Goal: Task Accomplishment & Management: Use online tool/utility

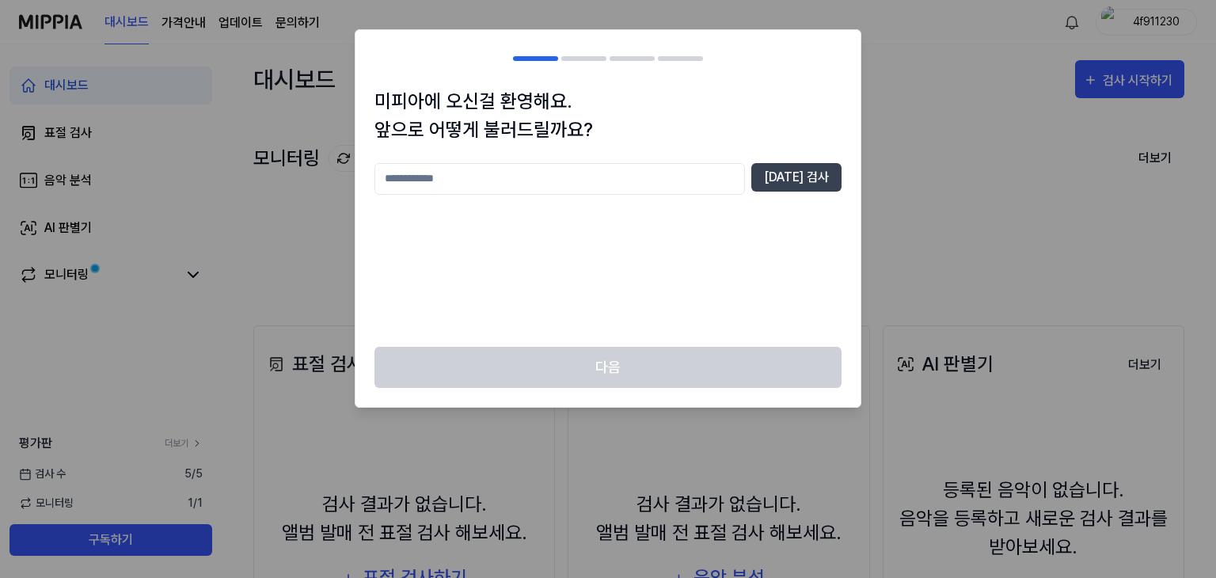
click at [725, 178] on input "text" at bounding box center [559, 179] width 370 height 32
type input "*"
type input "***"
click at [789, 172] on button "[DATE] 검사" at bounding box center [796, 177] width 90 height 28
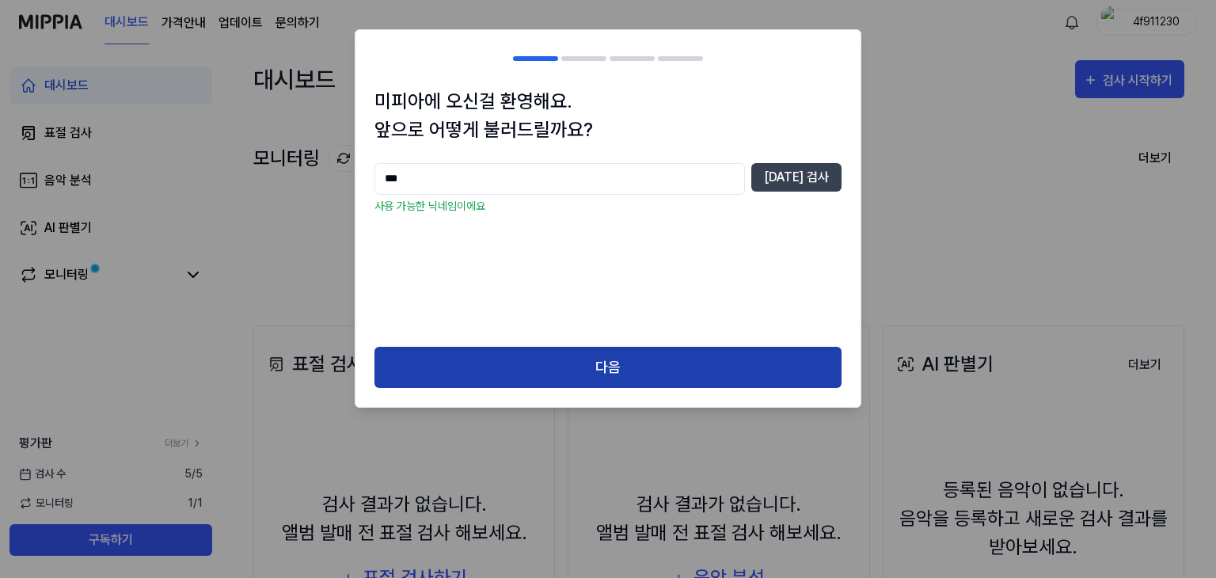
click at [667, 368] on button "다음" at bounding box center [607, 368] width 467 height 42
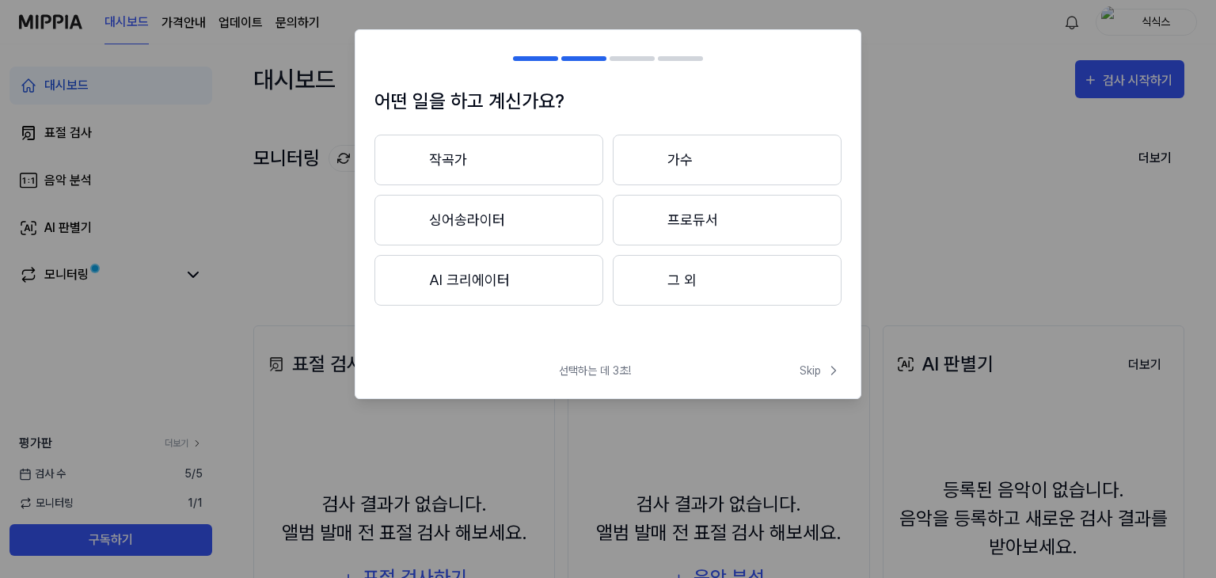
click at [506, 167] on button "작곡가" at bounding box center [488, 160] width 229 height 51
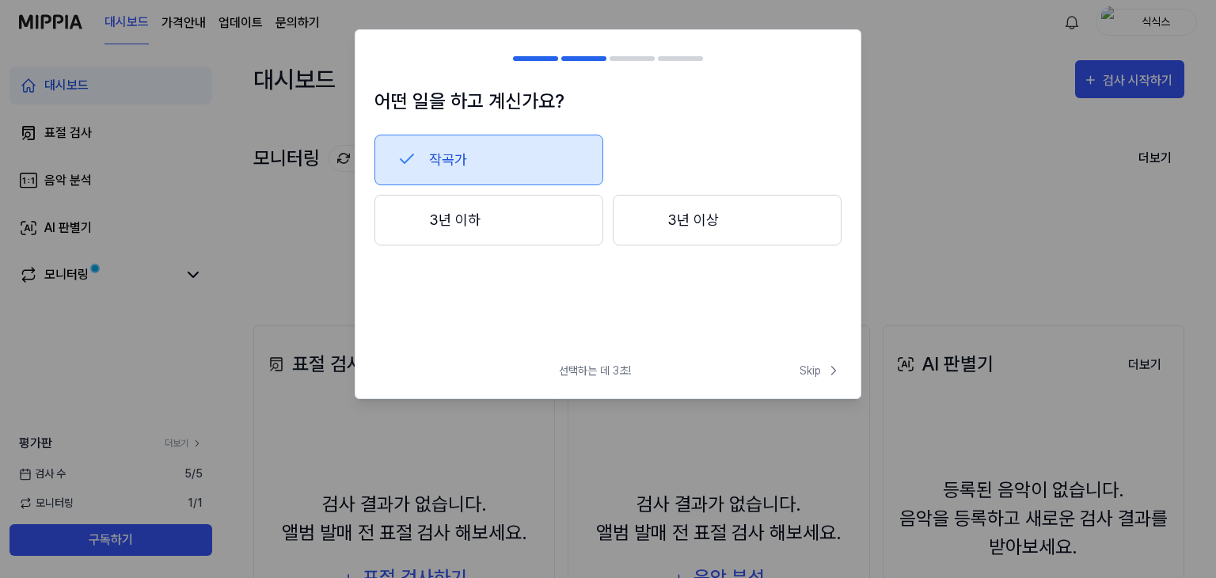
click at [684, 217] on button "3년 이상" at bounding box center [727, 220] width 229 height 51
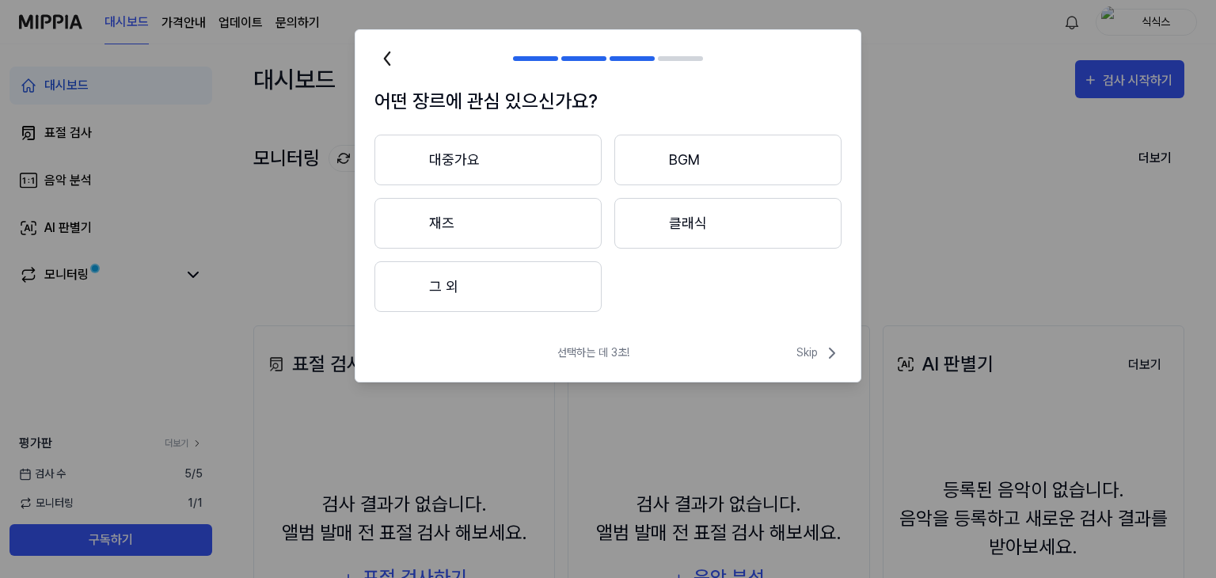
click at [652, 162] on div at bounding box center [646, 159] width 19 height 19
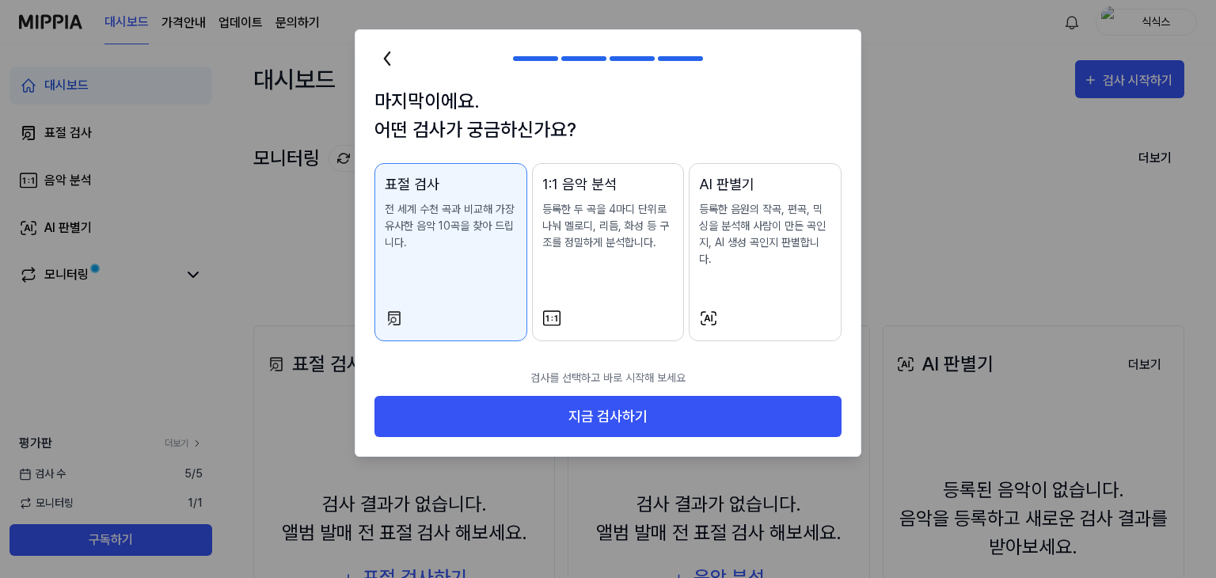
click at [719, 260] on div "AI 판별기 등록한 음원의 작곡, 편곡, 믹싱을 분석해 사람이 만든 곡인지, AI 생성 곡인지 판별합니다." at bounding box center [765, 236] width 132 height 126
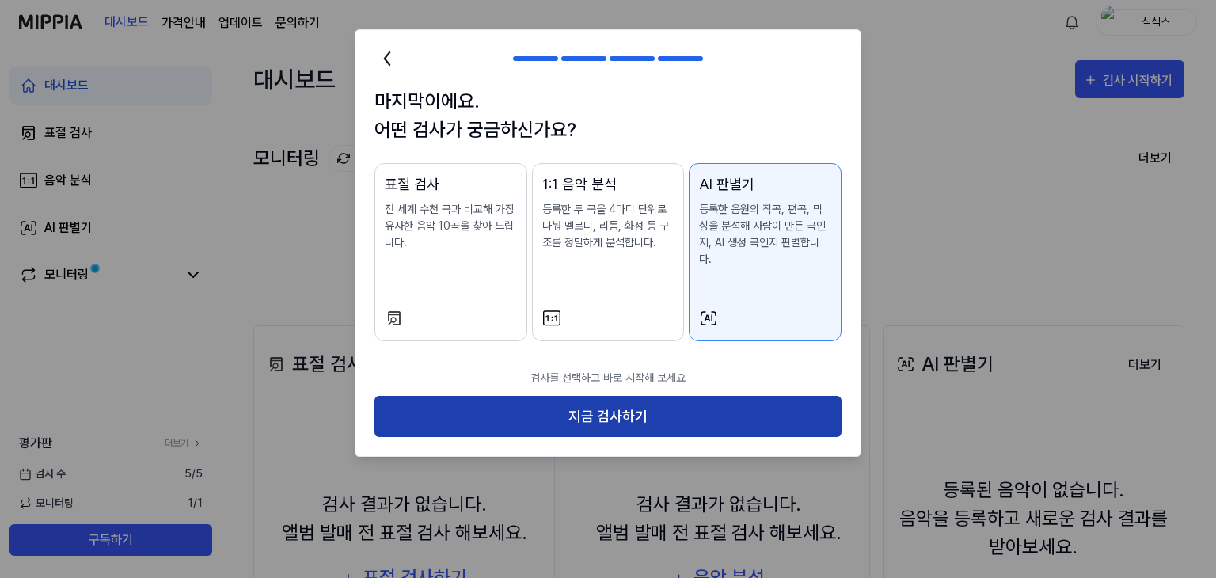
click at [671, 396] on button "지금 검사하기" at bounding box center [607, 417] width 467 height 42
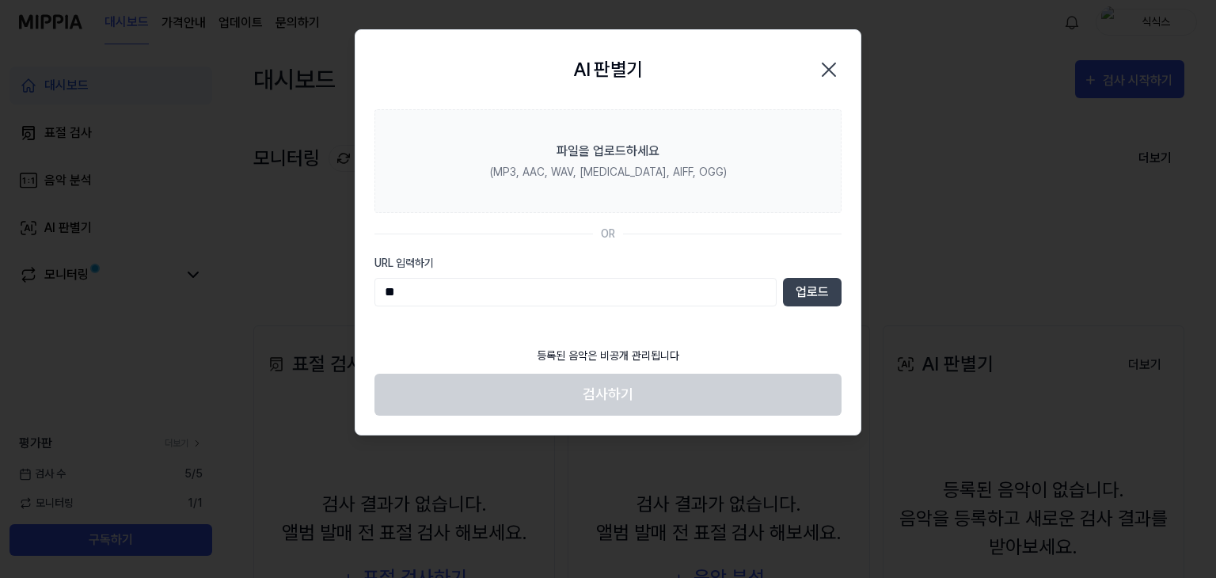
type input "*"
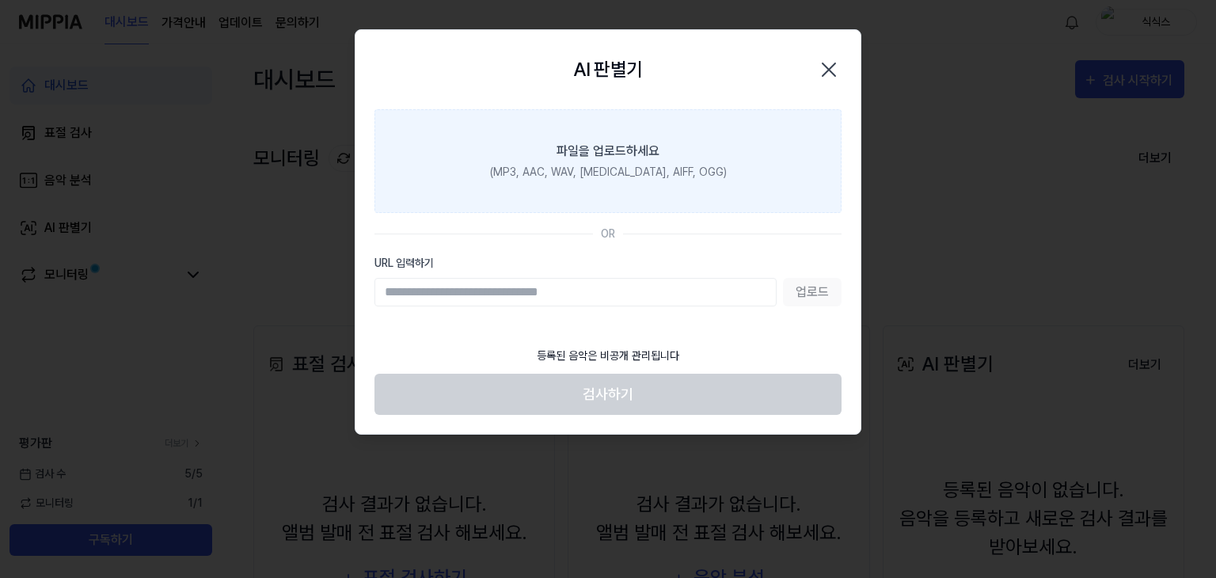
paste input "**********"
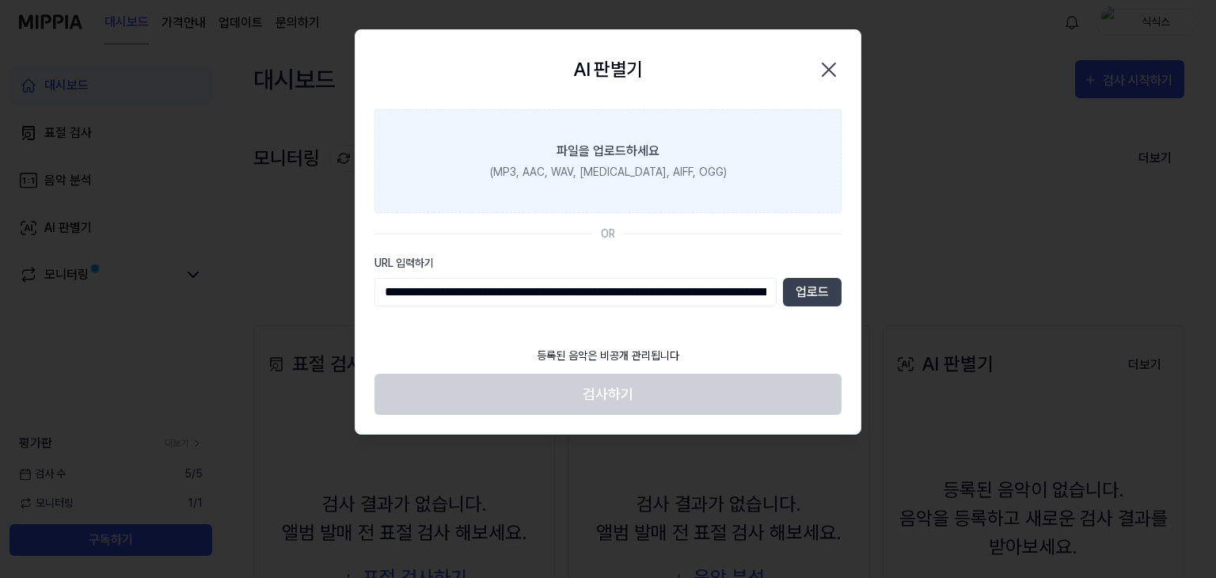
scroll to position [0, 295]
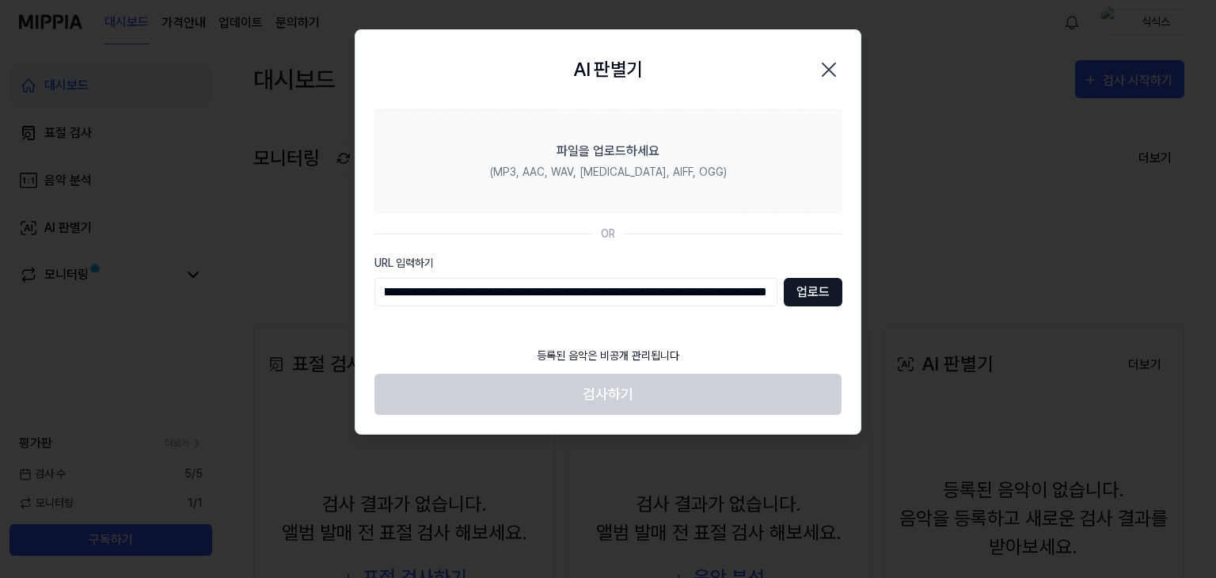
type input "**********"
click at [810, 293] on button "업로드" at bounding box center [812, 292] width 59 height 28
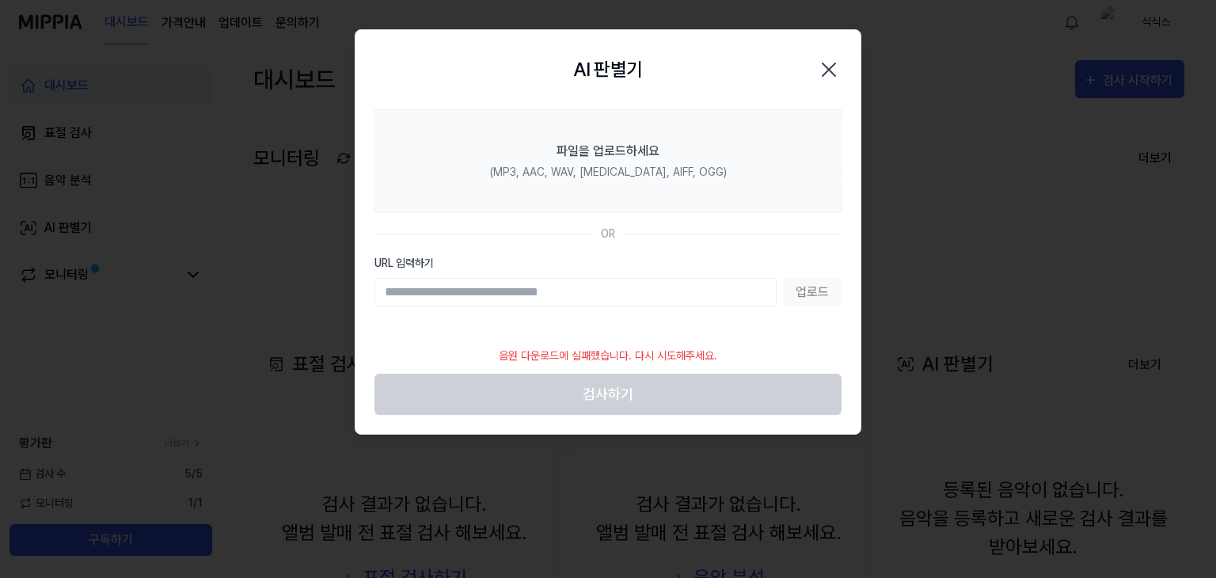
paste input "**********"
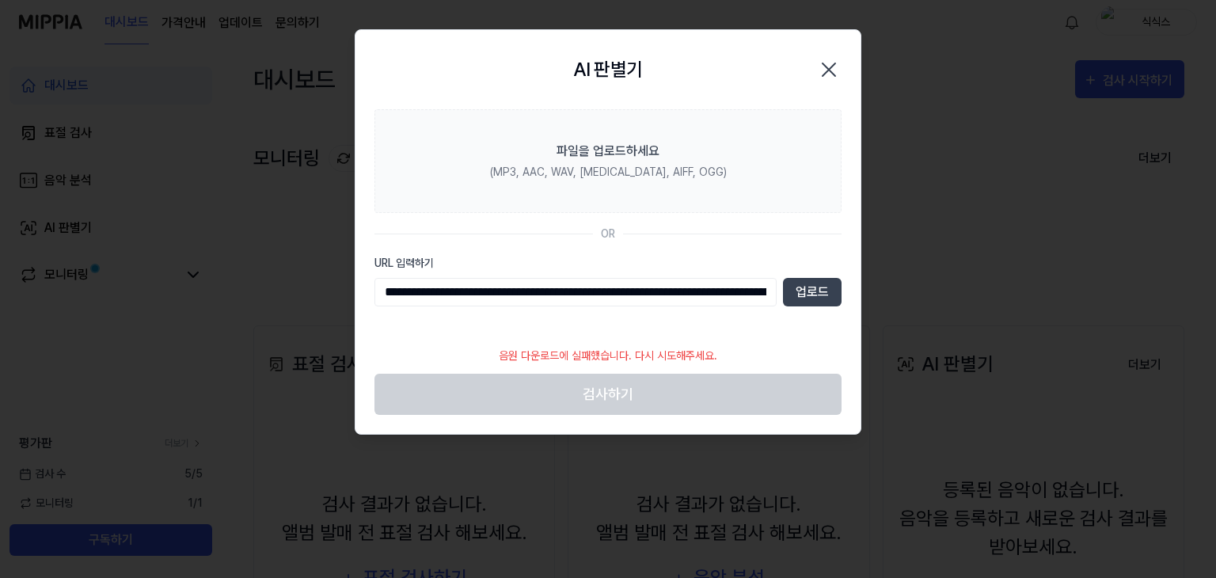
scroll to position [0, 295]
type input "**********"
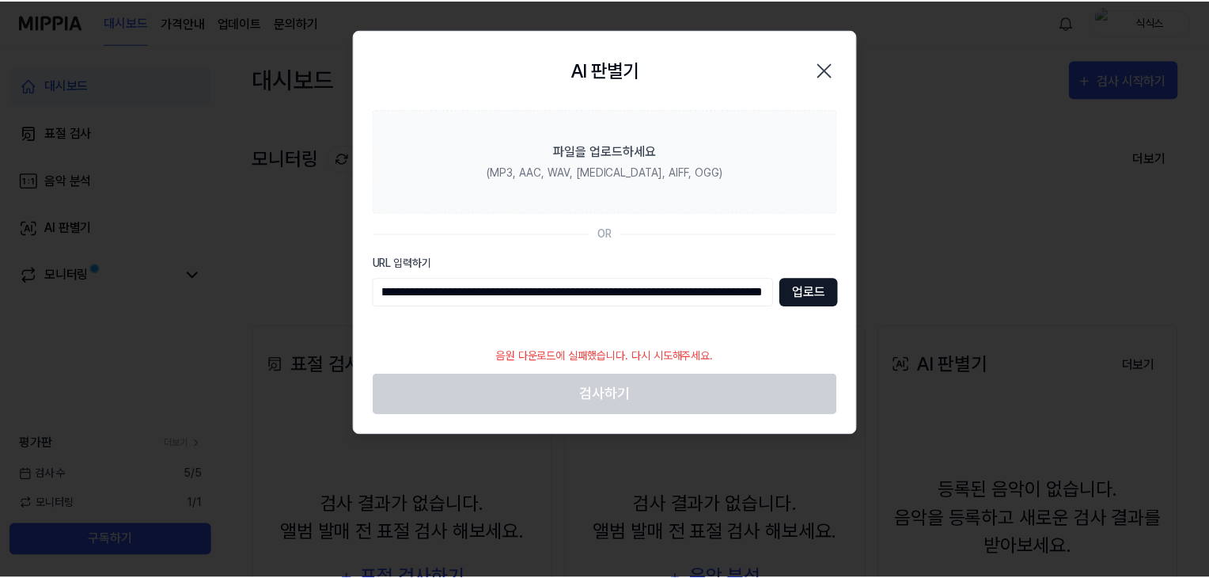
scroll to position [0, 0]
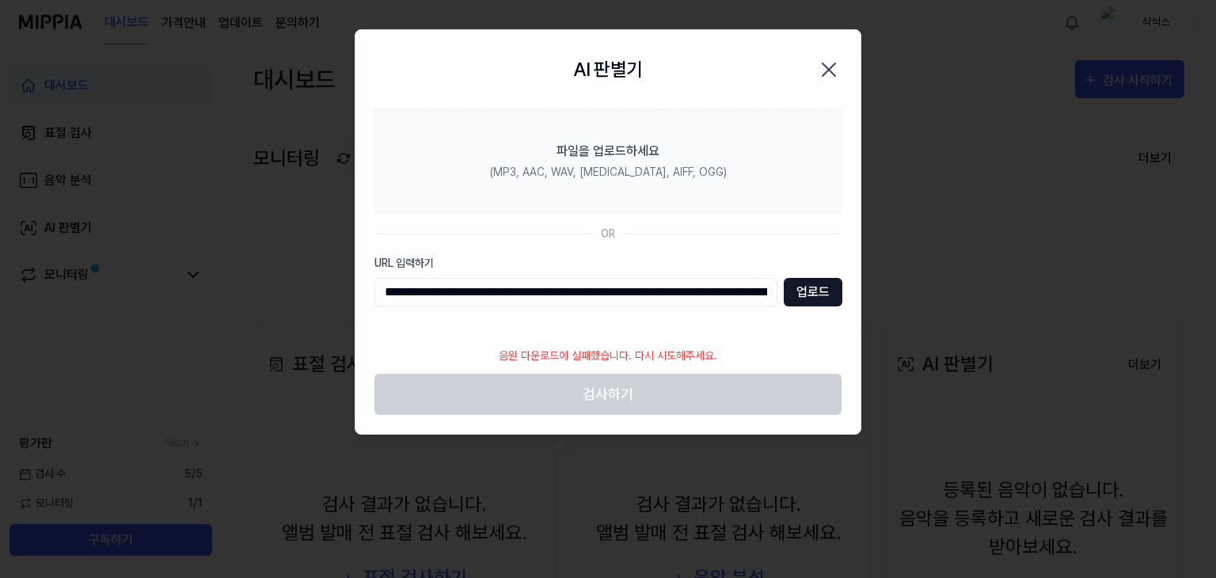
click at [817, 283] on button "업로드" at bounding box center [812, 292] width 59 height 28
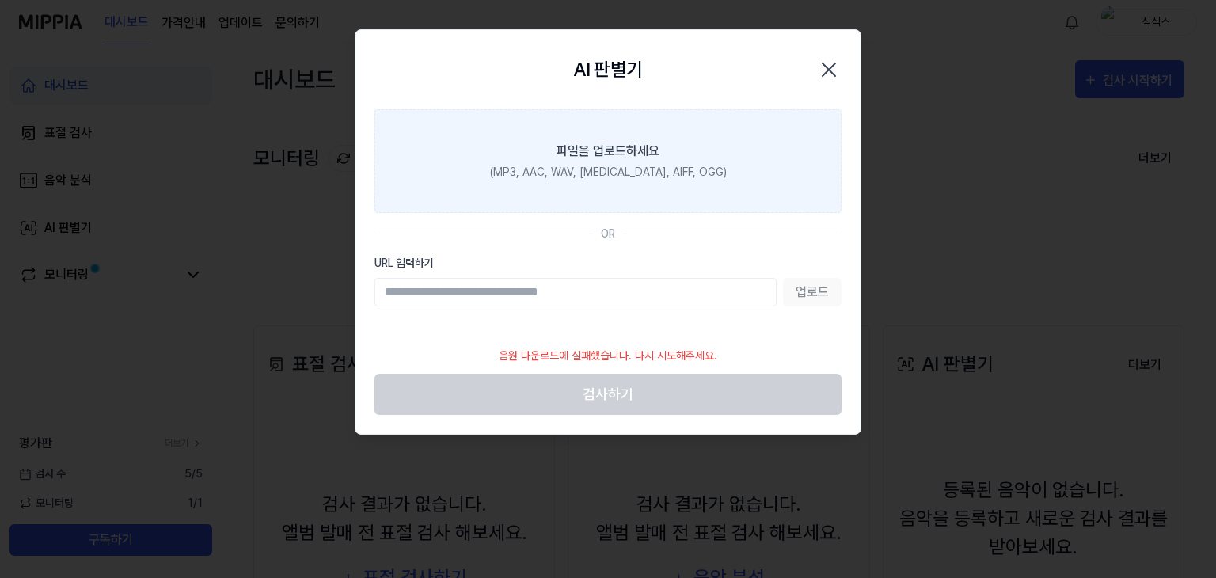
paste input "**********"
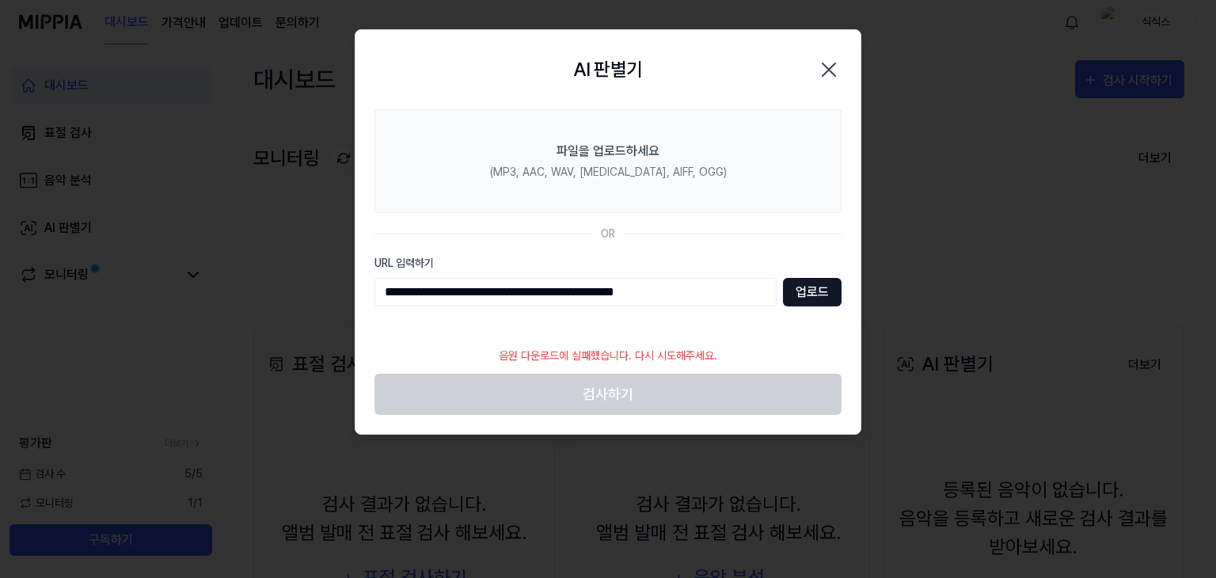
type input "**********"
click at [807, 291] on button "업로드" at bounding box center [812, 292] width 59 height 28
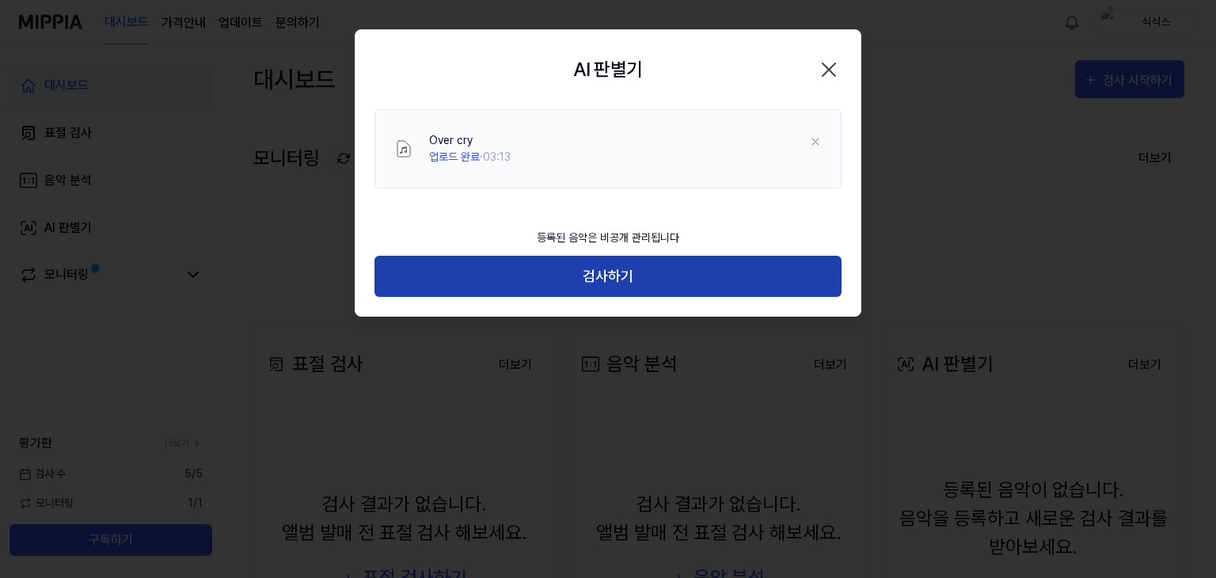
click at [788, 276] on button "검사하기" at bounding box center [607, 277] width 467 height 42
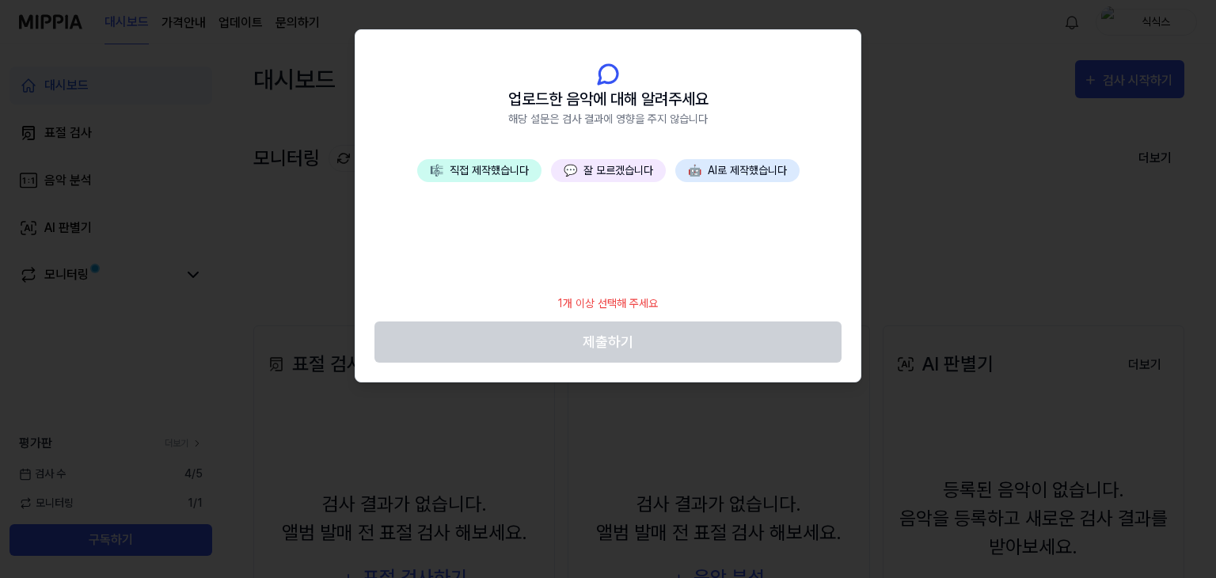
click at [503, 176] on button "🎼 직접 제작했습니다" at bounding box center [479, 170] width 124 height 23
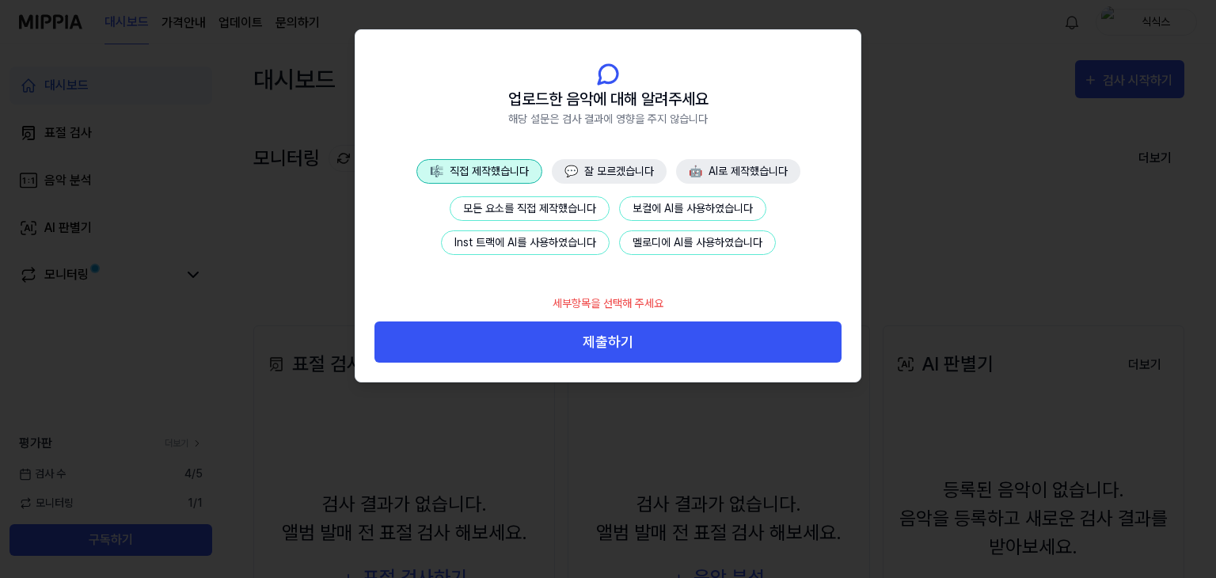
click at [546, 213] on button "모든 요소를 직접 제작했습니다" at bounding box center [530, 208] width 160 height 25
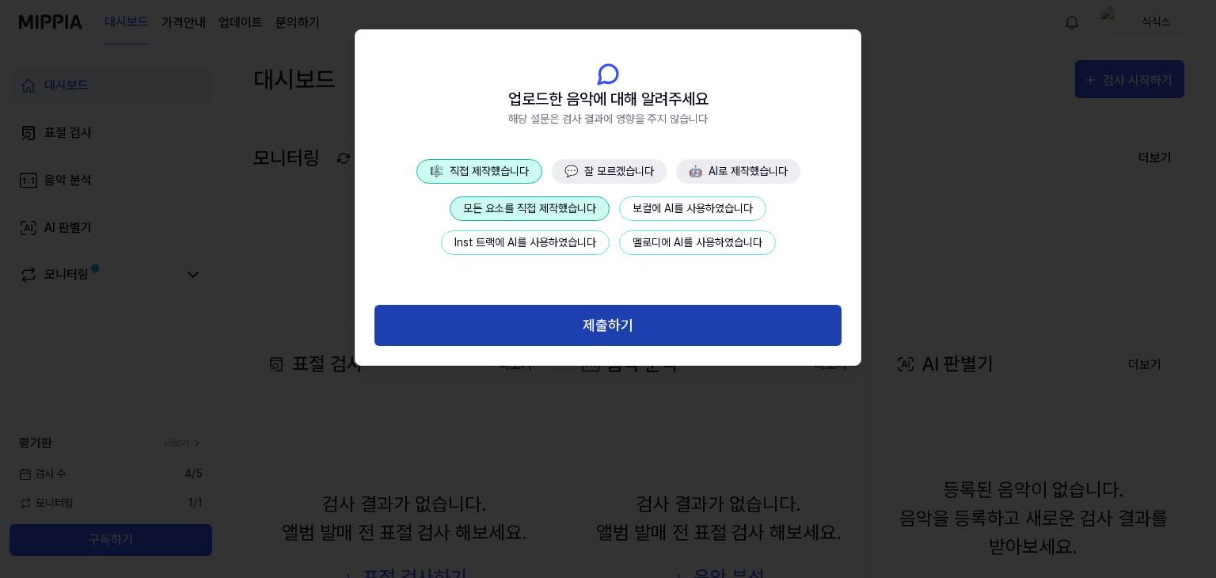
click at [579, 316] on button "제출하기" at bounding box center [607, 326] width 467 height 42
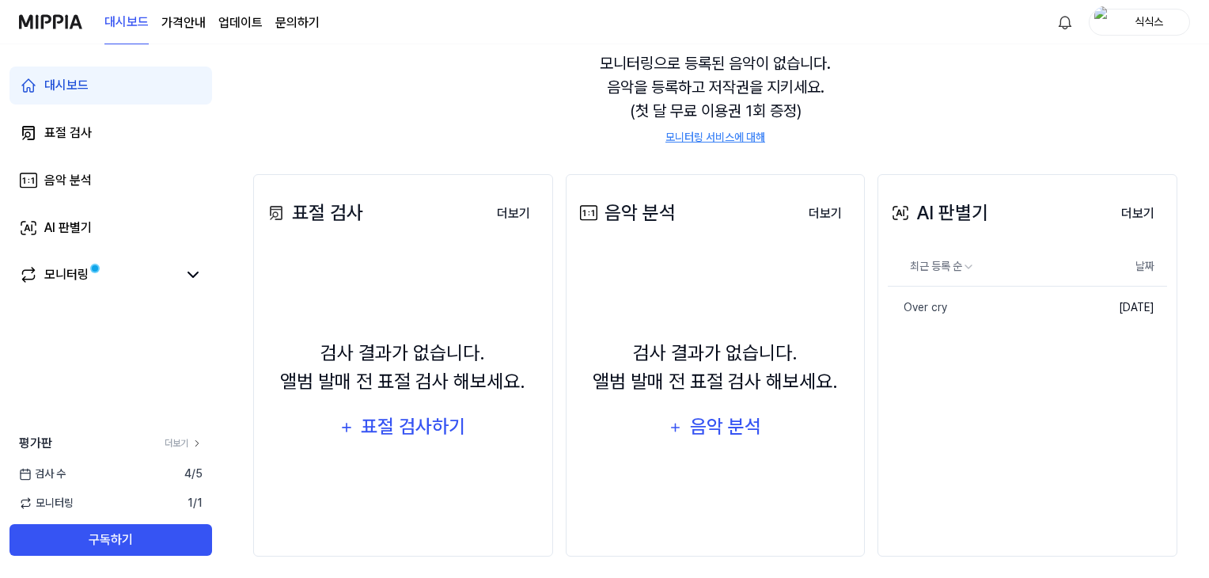
scroll to position [158, 0]
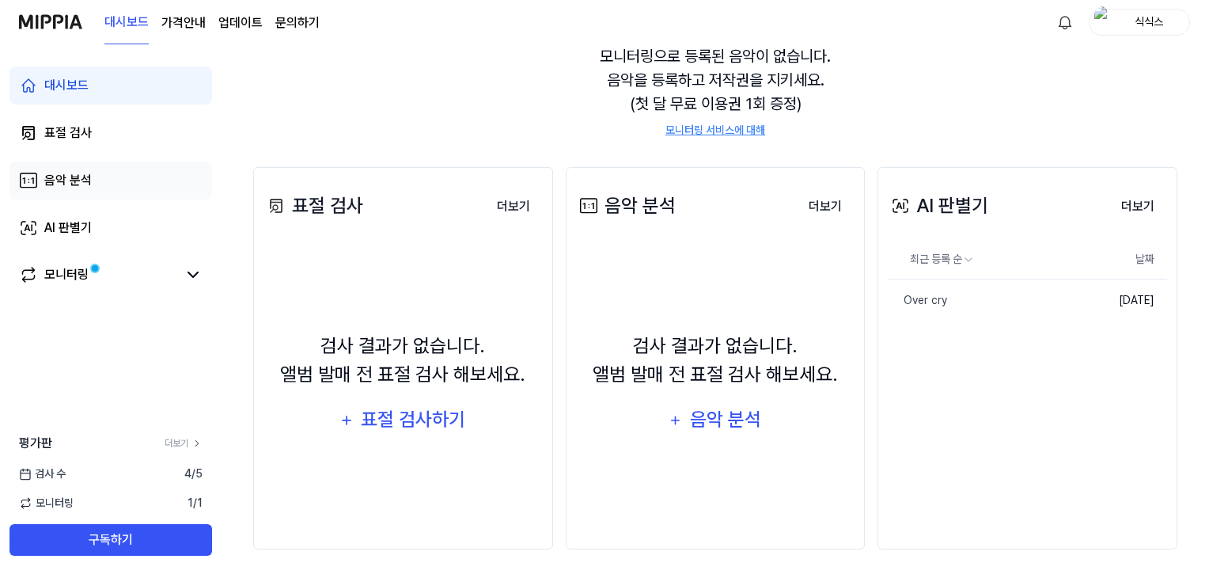
click at [135, 183] on link "음악 분석" at bounding box center [110, 180] width 203 height 38
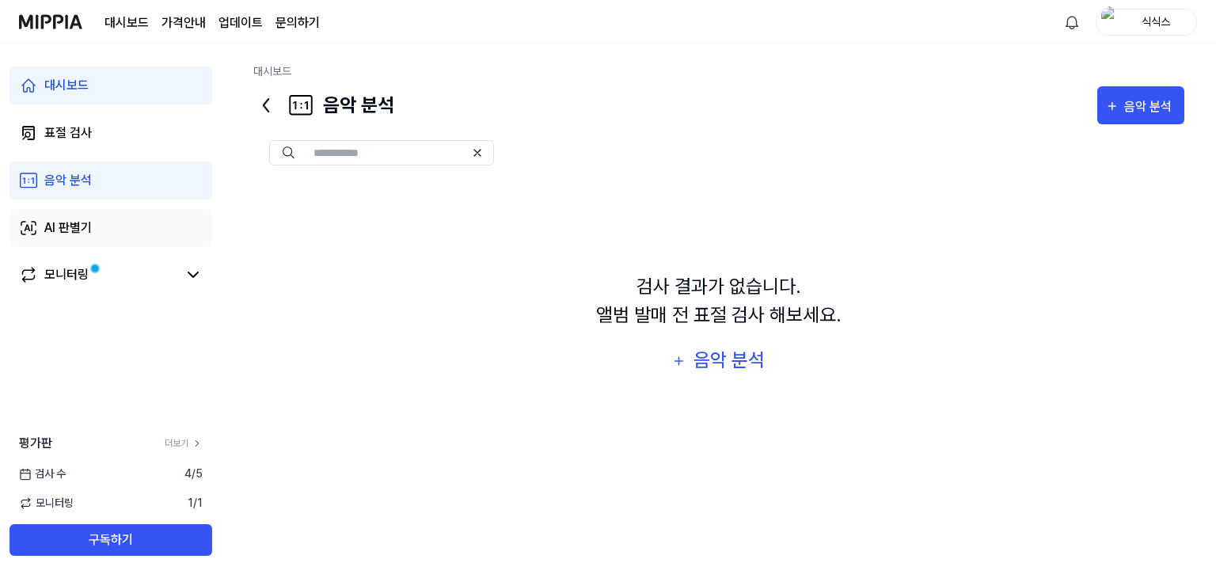
click at [149, 225] on link "AI 판별기" at bounding box center [110, 228] width 203 height 38
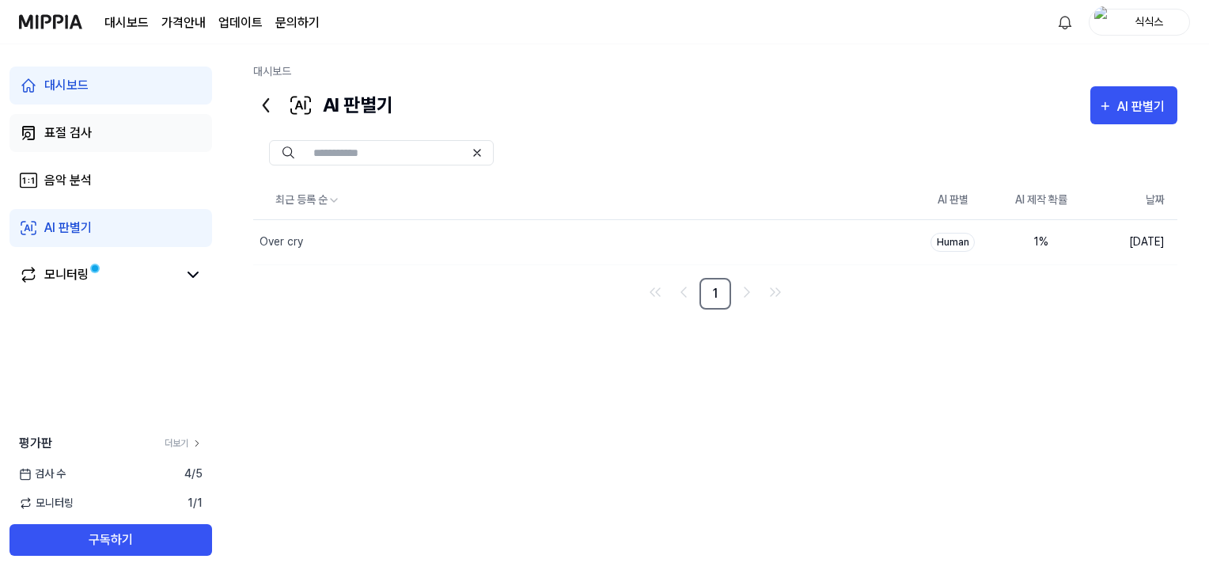
click at [120, 134] on link "표절 검사" at bounding box center [110, 133] width 203 height 38
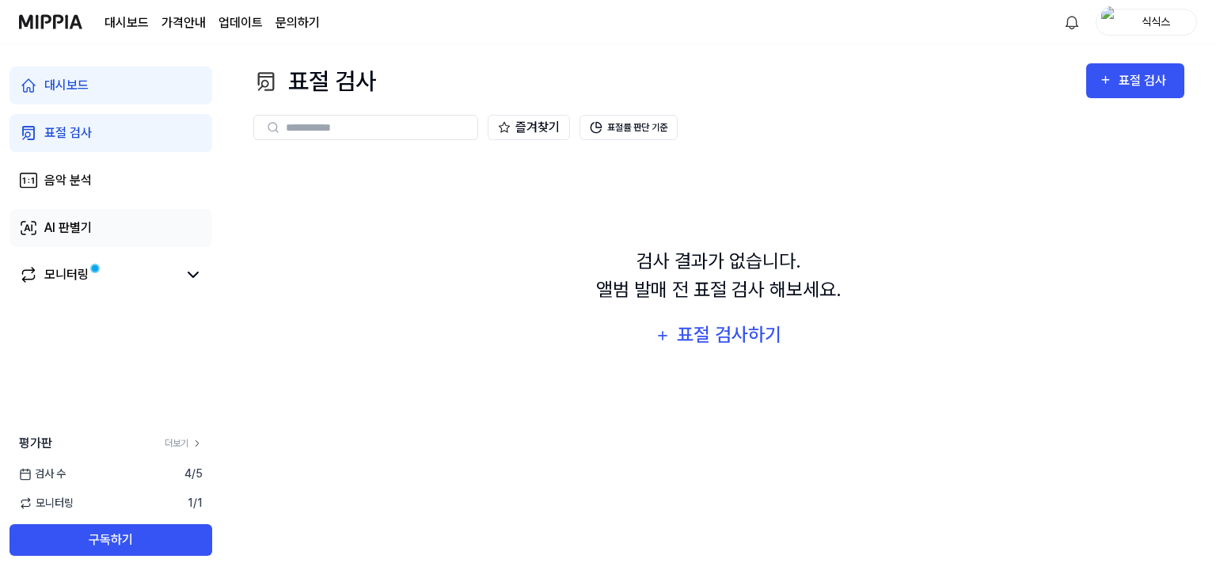
click at [106, 231] on link "AI 판별기" at bounding box center [110, 228] width 203 height 38
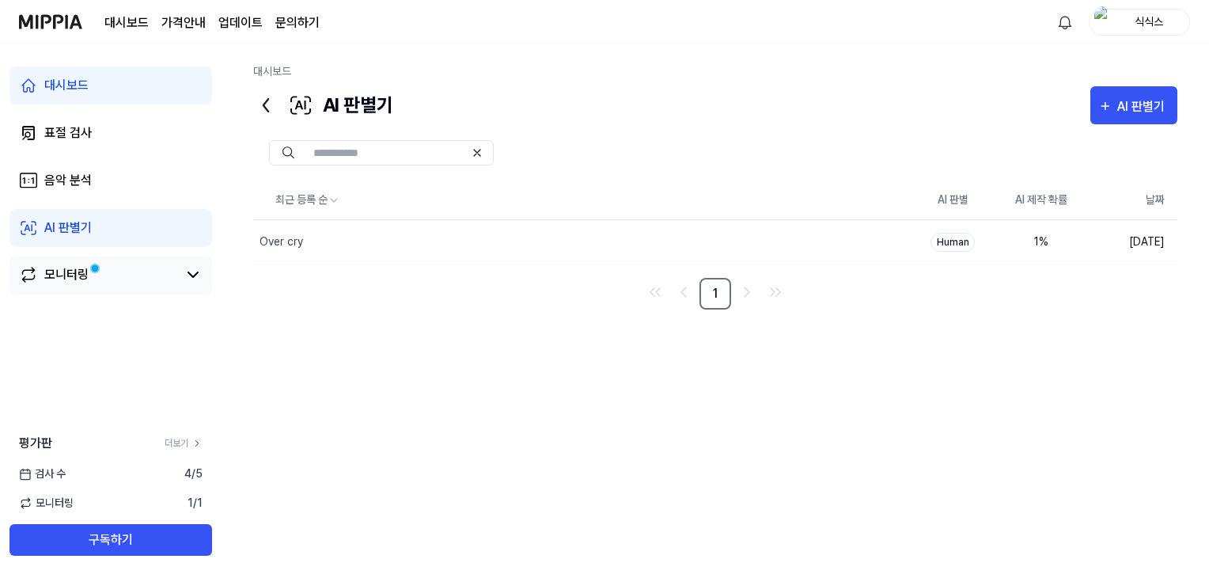
click at [165, 274] on link "모니터링" at bounding box center [98, 274] width 158 height 19
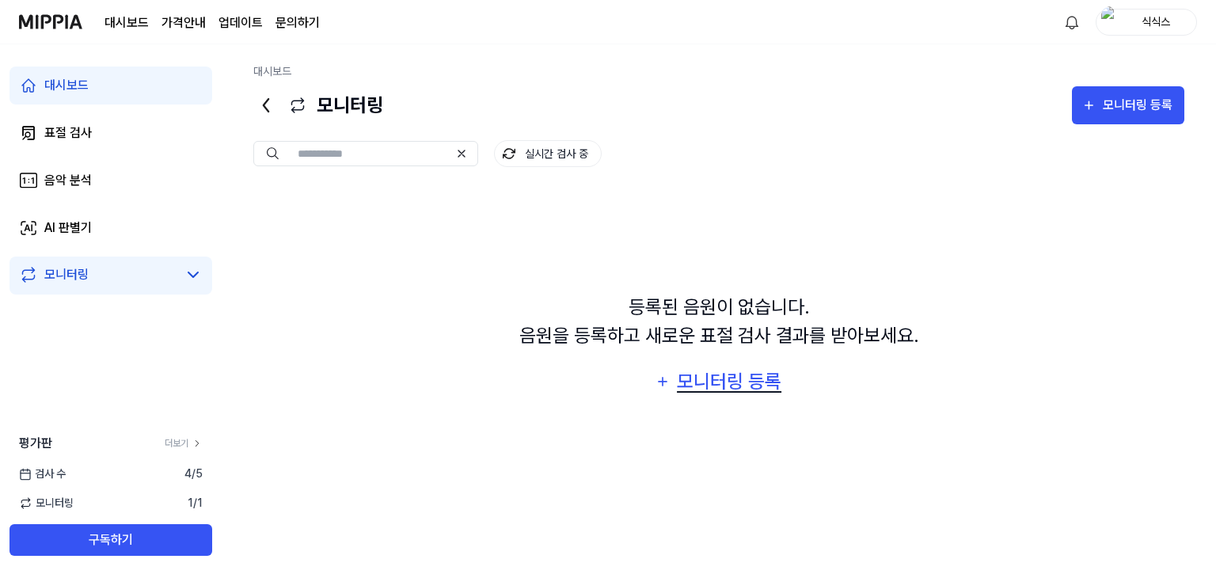
click at [703, 387] on div "모니터링 등록" at bounding box center [729, 381] width 108 height 30
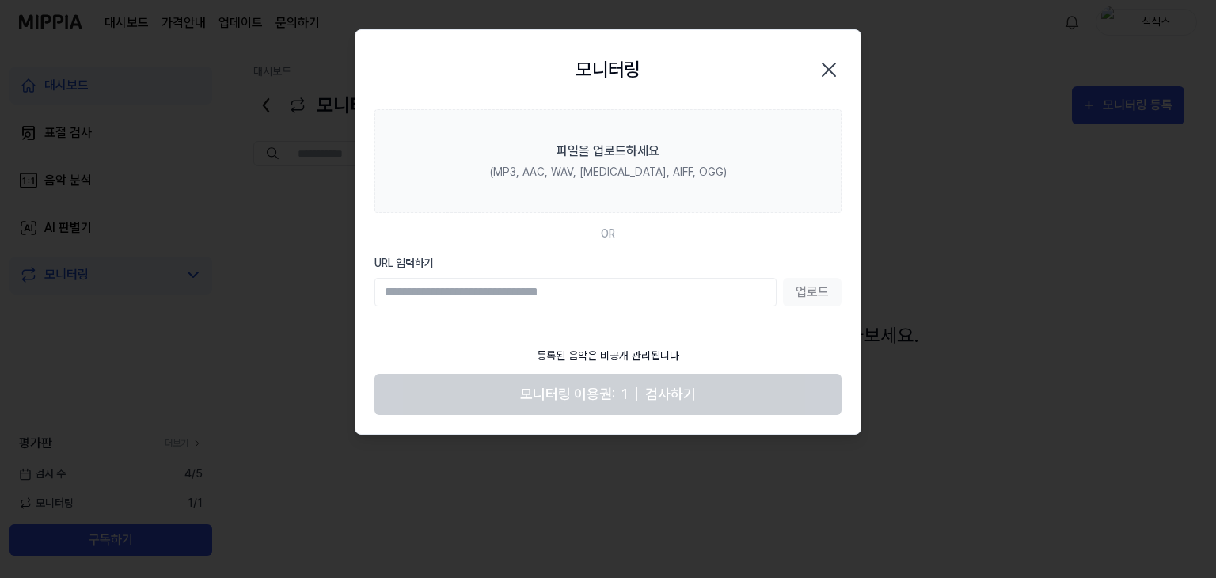
click at [639, 284] on input "URL 입력하기" at bounding box center [575, 292] width 402 height 28
paste input "**********"
type input "**********"
click at [820, 61] on icon "button" at bounding box center [828, 69] width 25 height 25
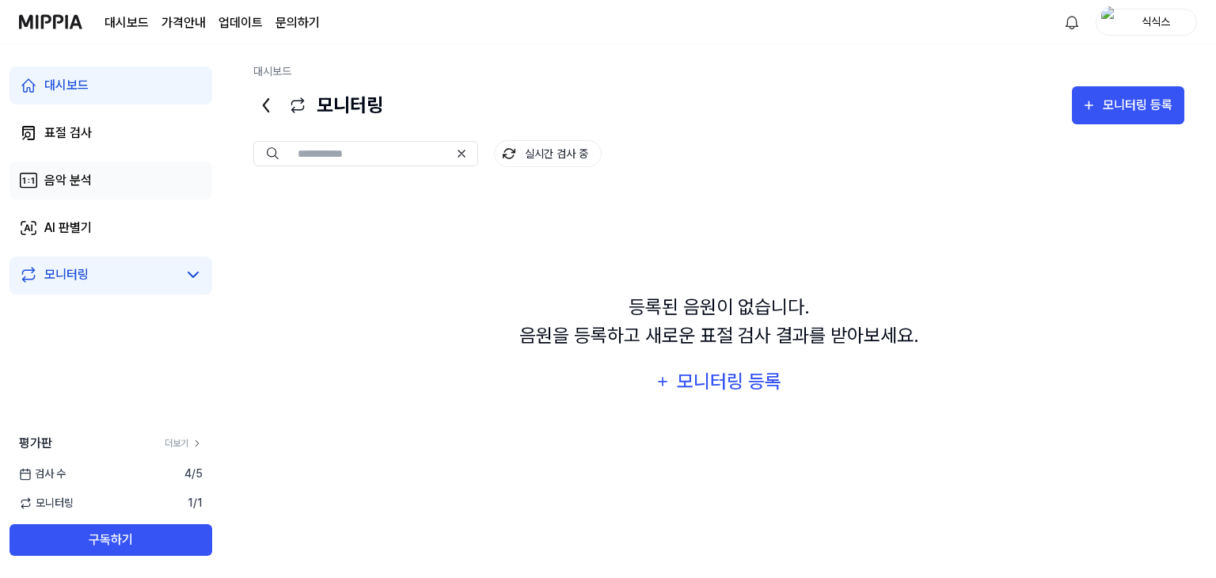
click at [65, 193] on link "음악 분석" at bounding box center [110, 180] width 203 height 38
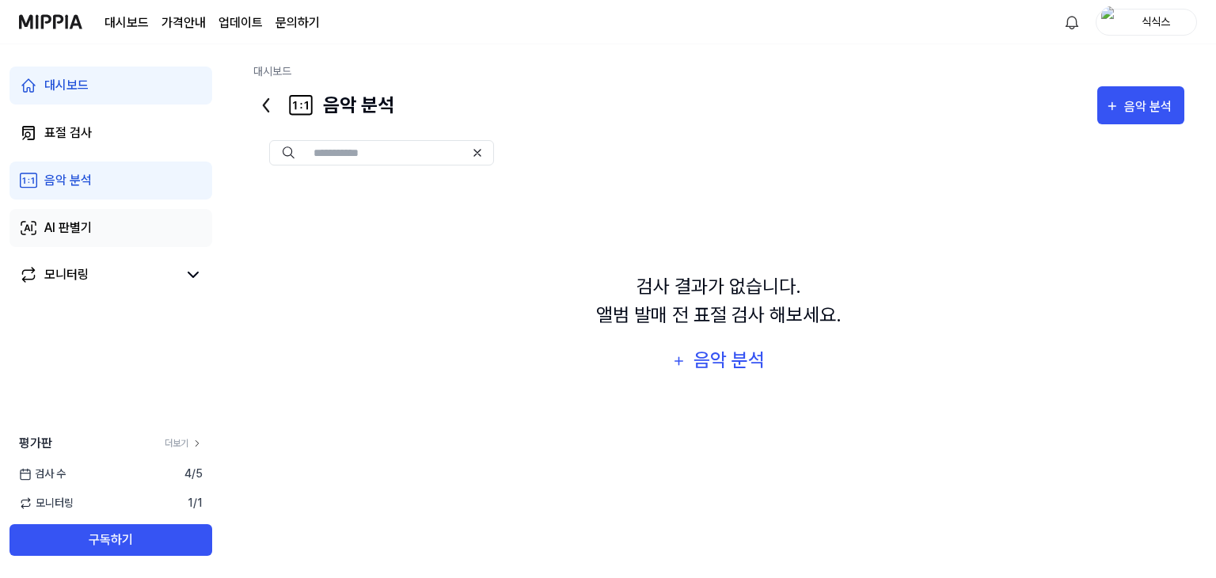
click at [73, 226] on div "AI 판별기" at bounding box center [67, 227] width 47 height 19
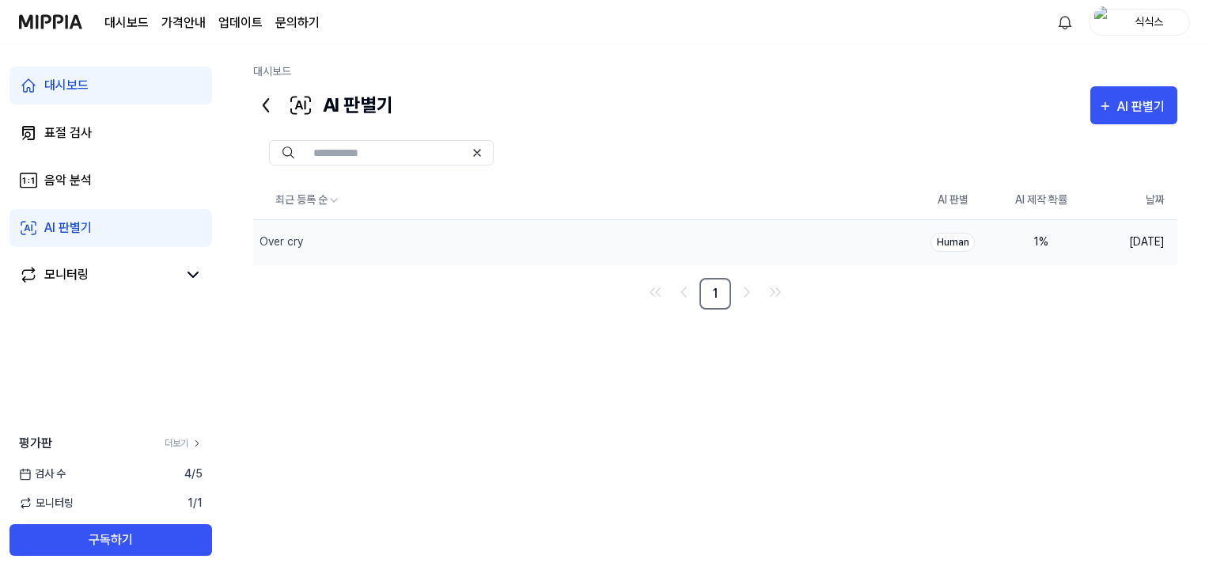
click at [1028, 245] on div "1 %" at bounding box center [1041, 241] width 63 height 17
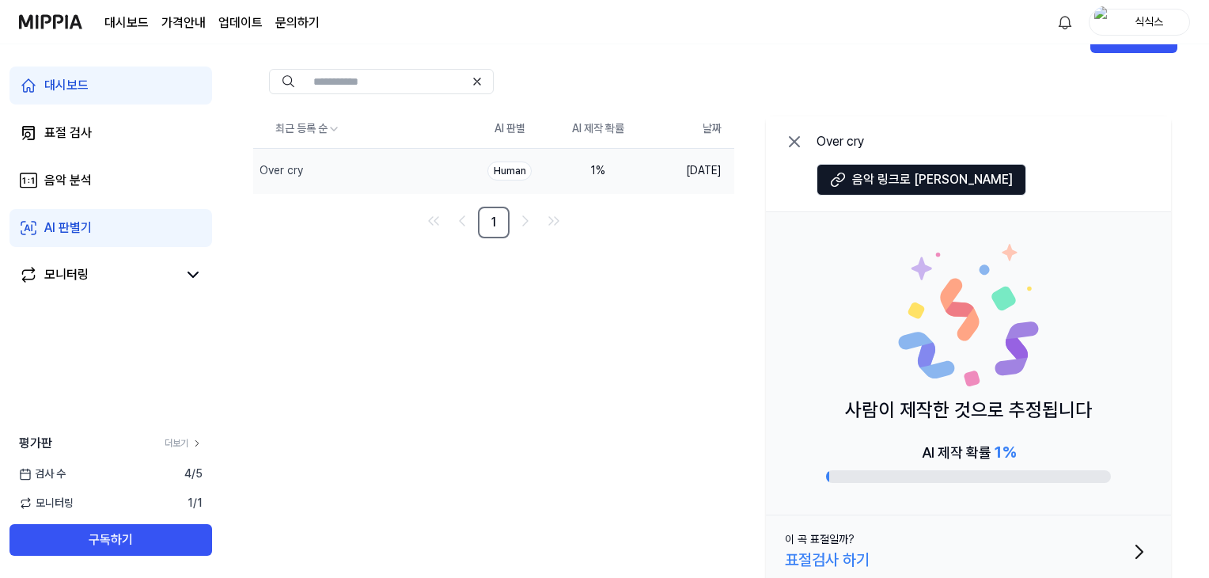
scroll to position [87, 0]
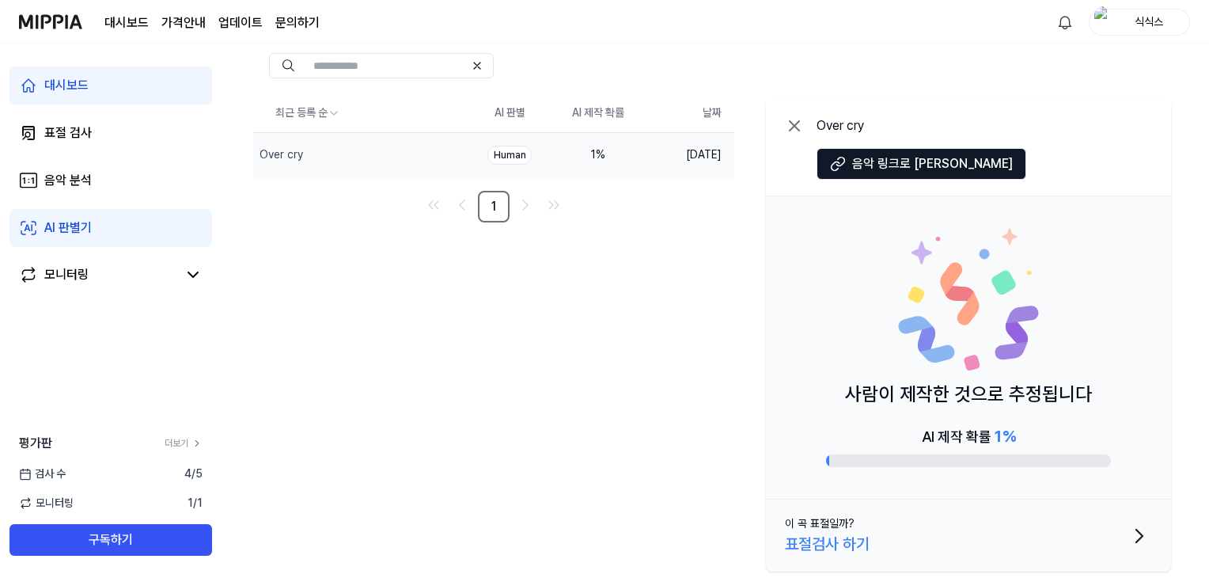
click at [896, 530] on button "이 곡 표절일까? 표절검사 하기" at bounding box center [968, 535] width 405 height 72
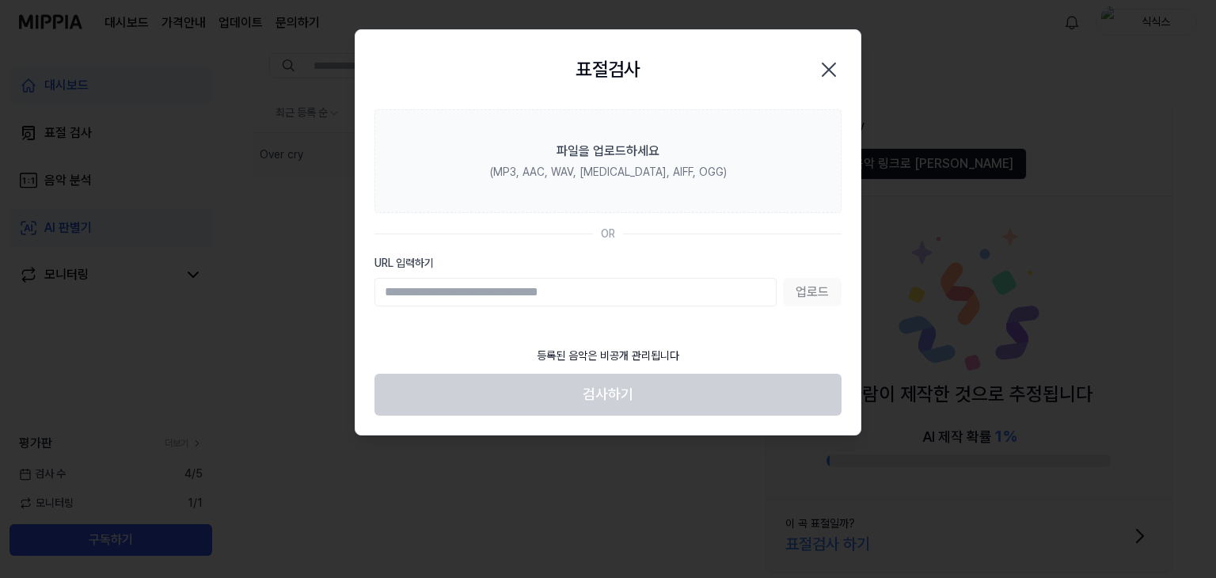
click at [833, 74] on icon "button" at bounding box center [828, 69] width 13 height 13
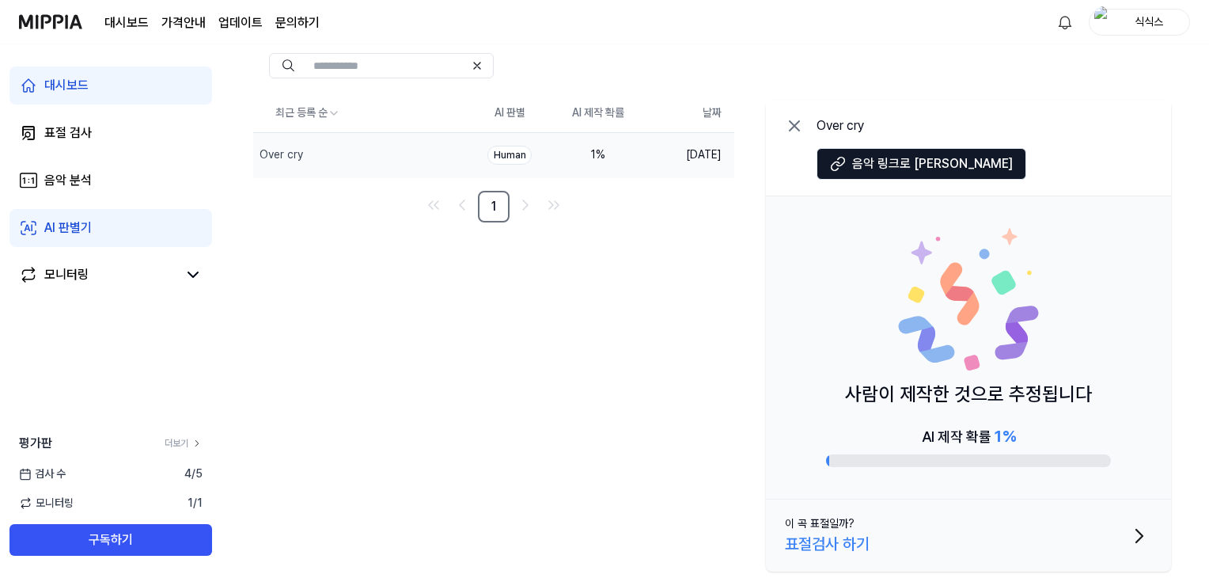
scroll to position [0, 0]
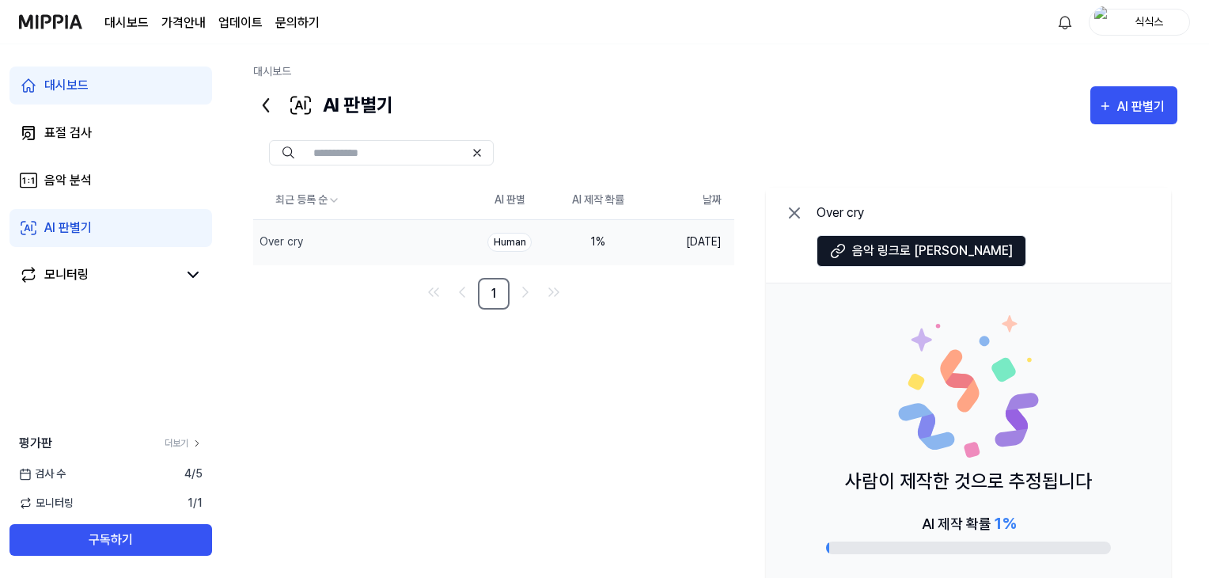
click at [111, 21] on link "대시보드" at bounding box center [126, 22] width 44 height 19
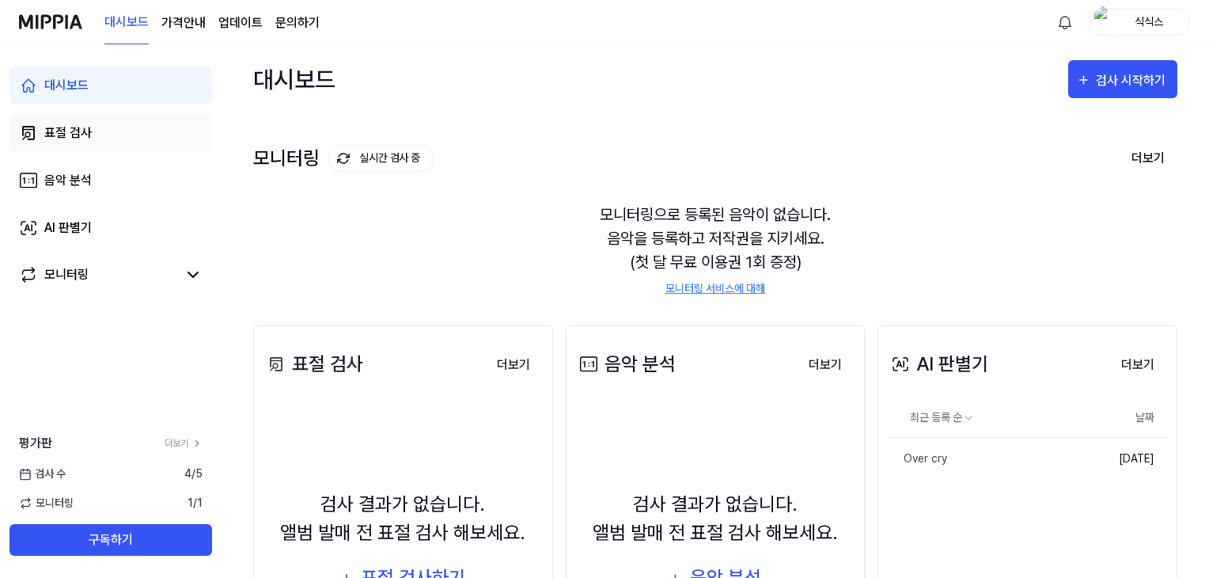
click at [102, 140] on link "표절 검사" at bounding box center [110, 133] width 203 height 38
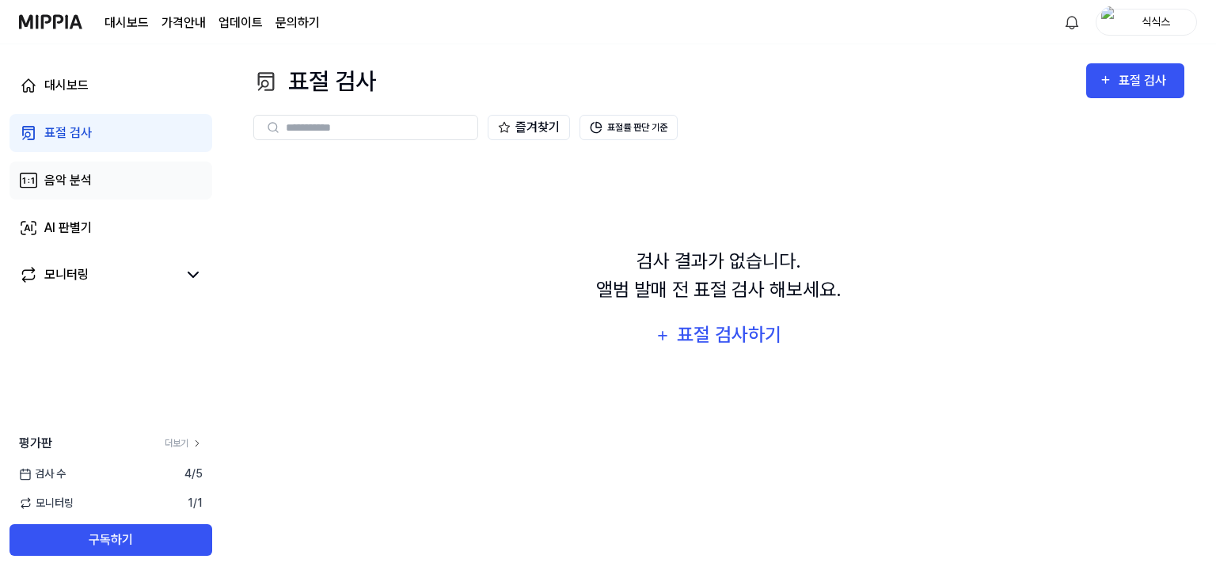
click at [95, 165] on link "음악 분석" at bounding box center [110, 180] width 203 height 38
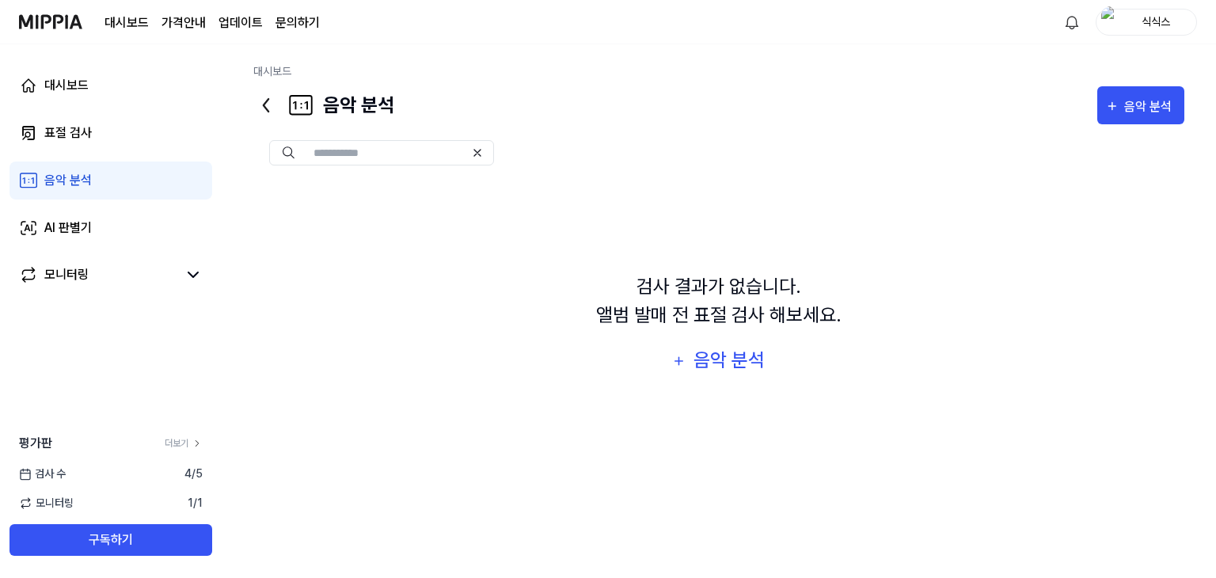
click at [95, 165] on link "음악 분석" at bounding box center [110, 180] width 203 height 38
click at [74, 245] on link "AI 판별기" at bounding box center [110, 228] width 203 height 38
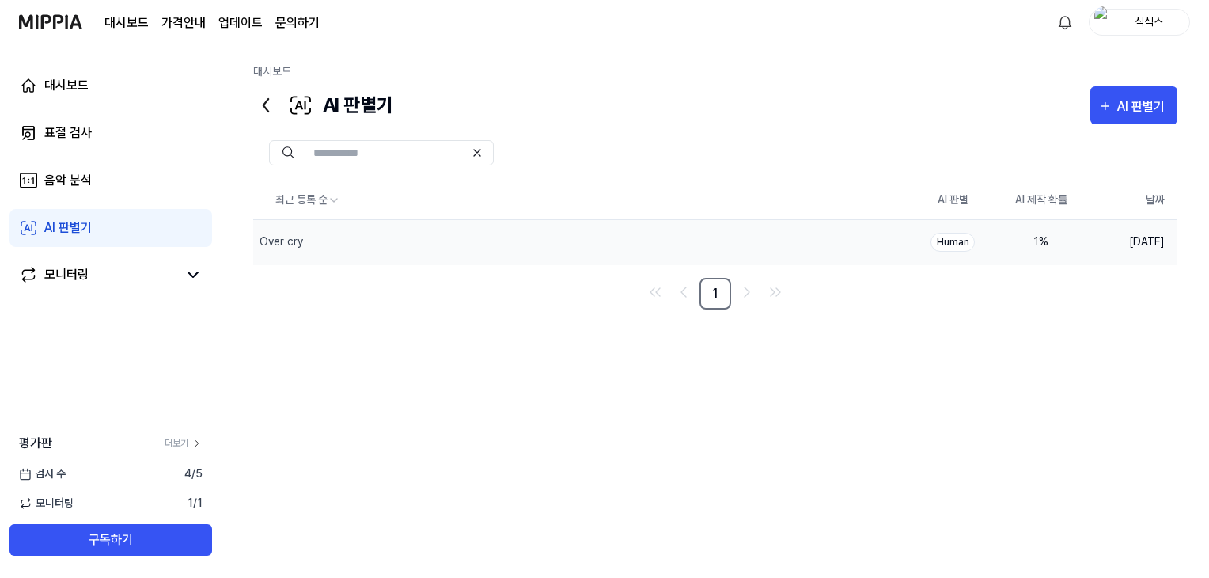
click at [946, 239] on div "Human" at bounding box center [953, 242] width 44 height 19
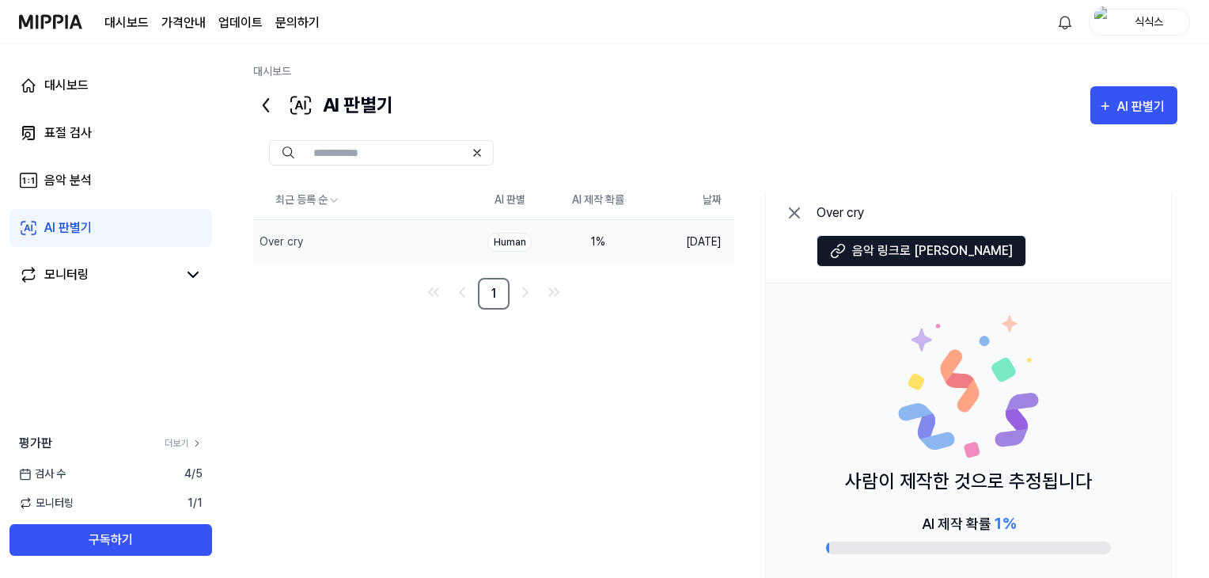
click at [693, 237] on td "2025.08.15." at bounding box center [689, 241] width 92 height 45
click at [307, 309] on div "최근 등록 순 AI 판별 AI 제작 확률 날짜 Over cry 삭제 Human 1 % 2025.08.15. 1 Over cry 음악 링크로 이…" at bounding box center [715, 423] width 924 height 484
click at [1117, 89] on button "AI 판별기" at bounding box center [1134, 105] width 87 height 38
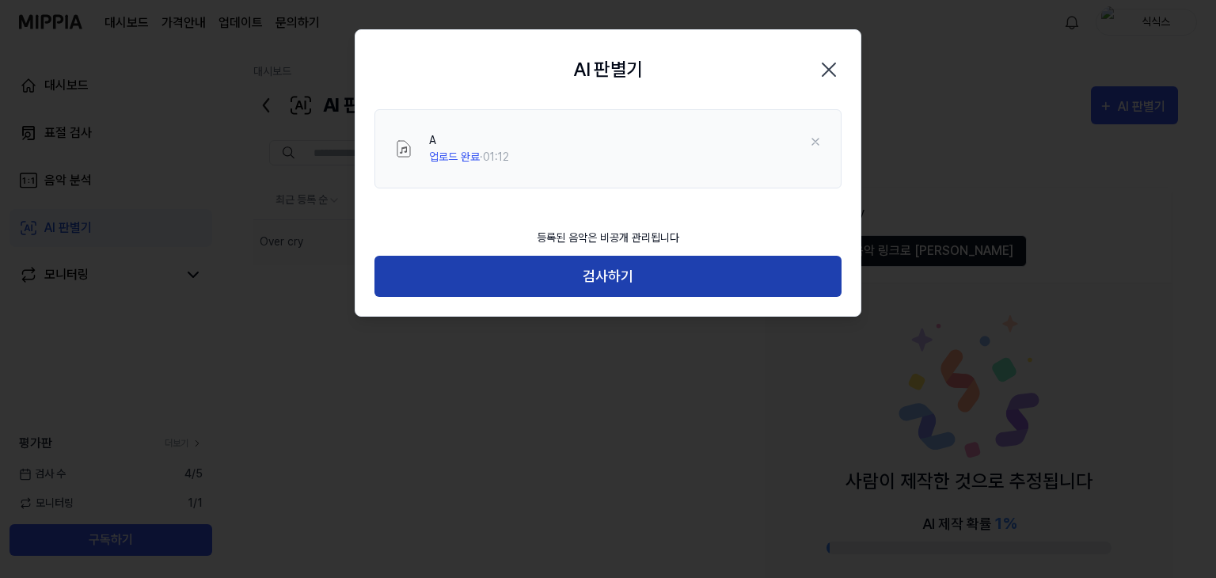
click at [566, 267] on button "검사하기" at bounding box center [607, 277] width 467 height 42
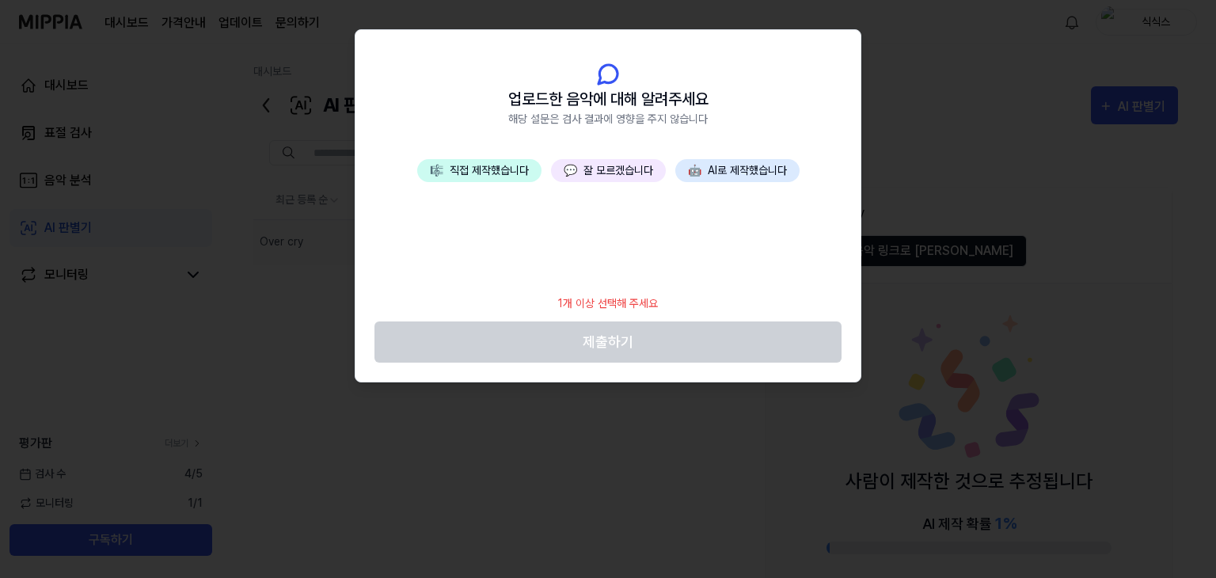
click at [639, 159] on button "💬 잘 모르겠습니다" at bounding box center [608, 170] width 115 height 23
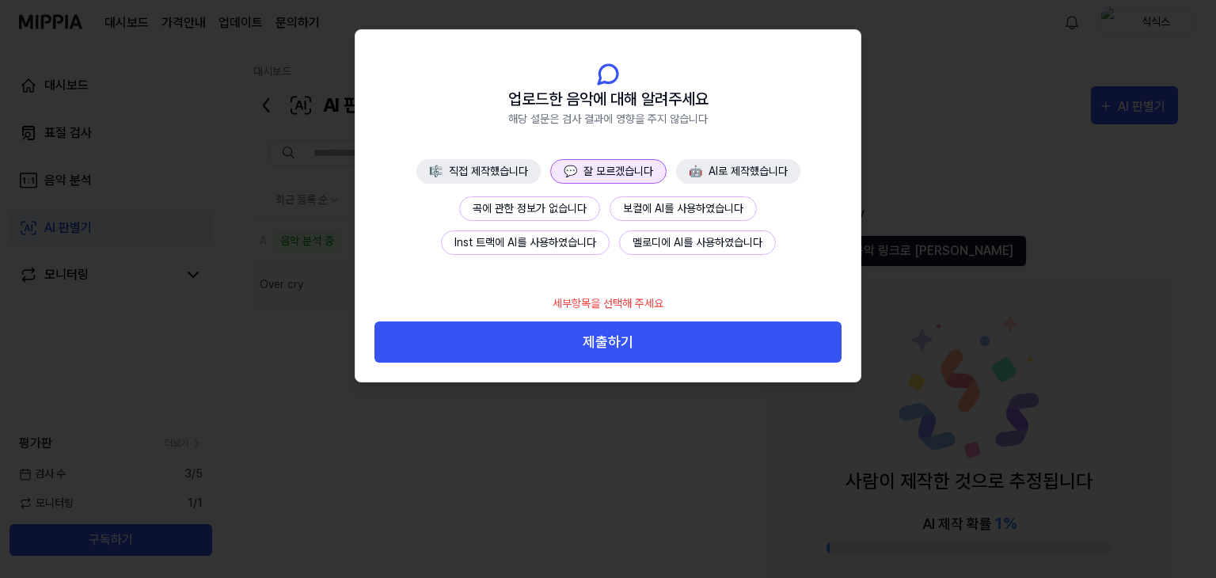
click at [591, 211] on button "곡에 관한 정보가 없습니다" at bounding box center [529, 208] width 141 height 25
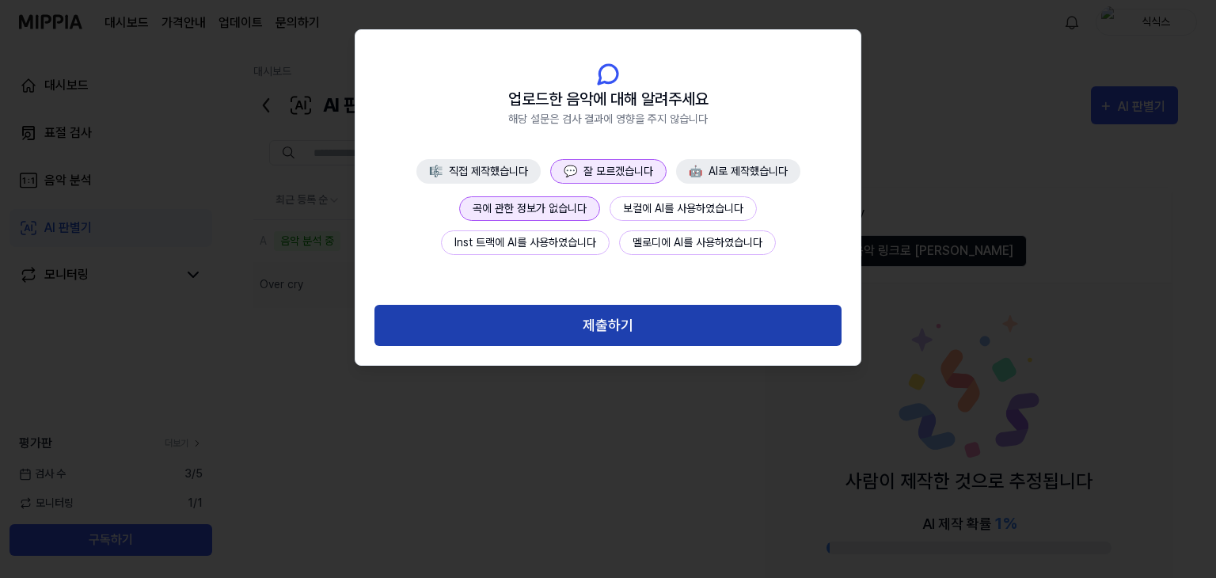
click at [629, 332] on button "제출하기" at bounding box center [607, 326] width 467 height 42
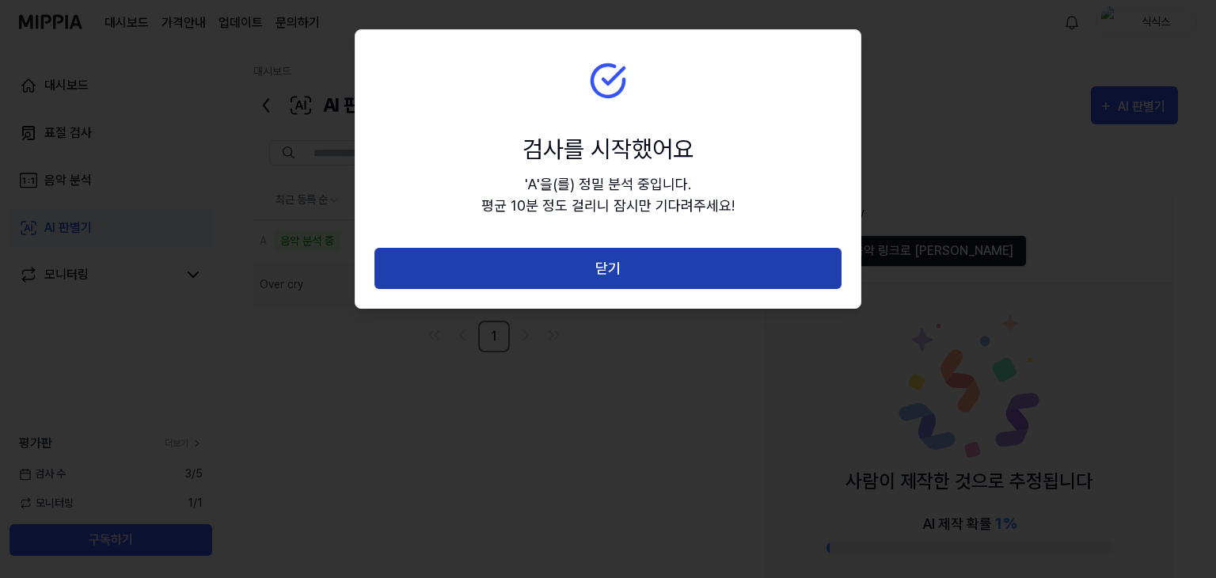
click at [598, 265] on button "닫기" at bounding box center [607, 269] width 467 height 42
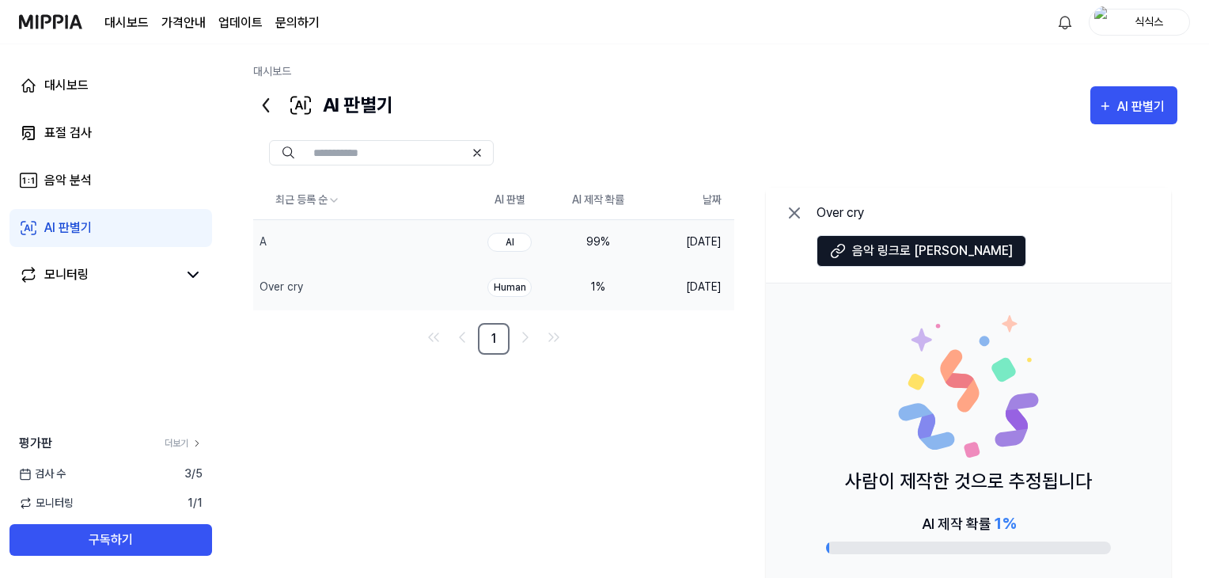
click at [609, 232] on td "99 %" at bounding box center [598, 241] width 89 height 45
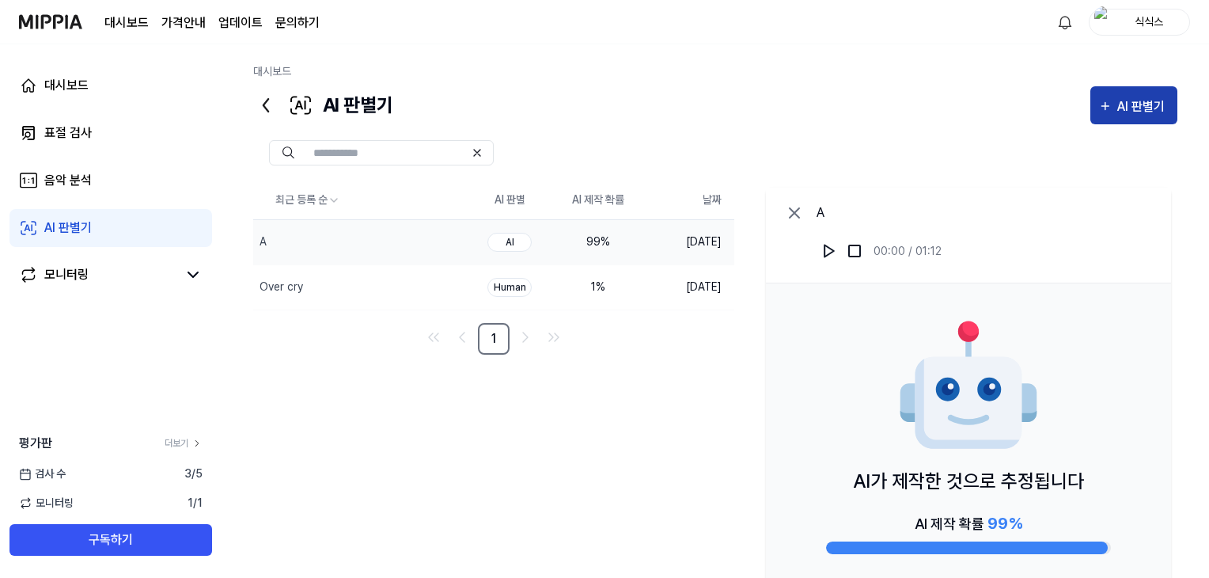
click at [1142, 102] on div "AI 판별기" at bounding box center [1143, 107] width 52 height 21
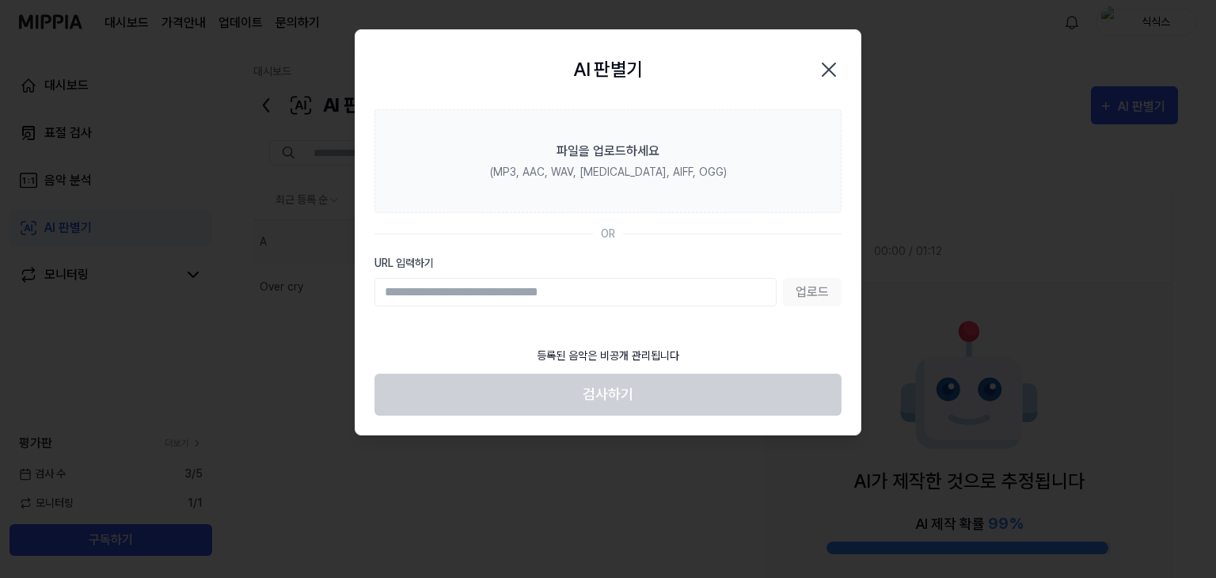
type input "**********"
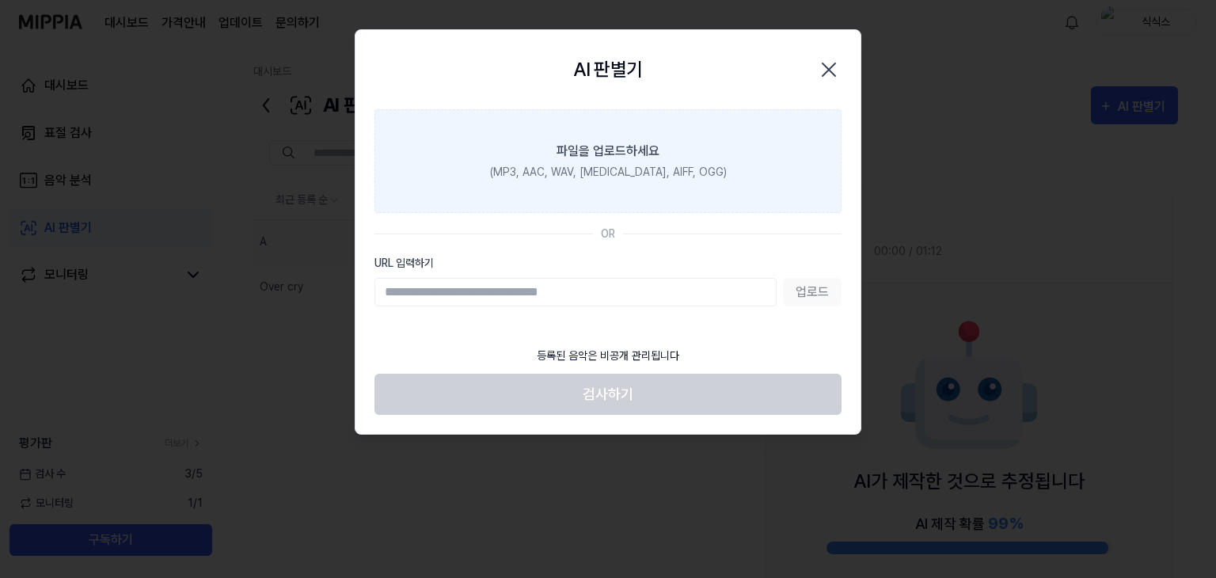
click at [742, 152] on label "파일을 업로드하세요 (MP3, AAC, WAV, FLAC, AIFF, OGG)" at bounding box center [607, 161] width 467 height 104
click at [0, 0] on input "파일을 업로드하세요 (MP3, AAC, WAV, FLAC, AIFF, OGG)" at bounding box center [0, 0] width 0 height 0
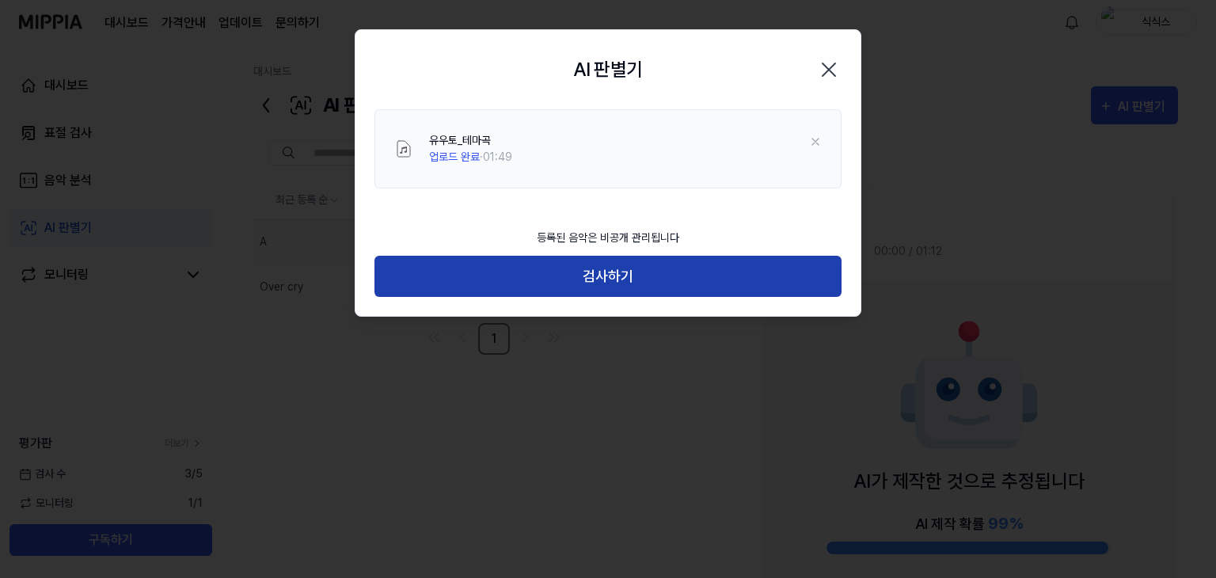
click at [607, 277] on button "검사하기" at bounding box center [607, 277] width 467 height 42
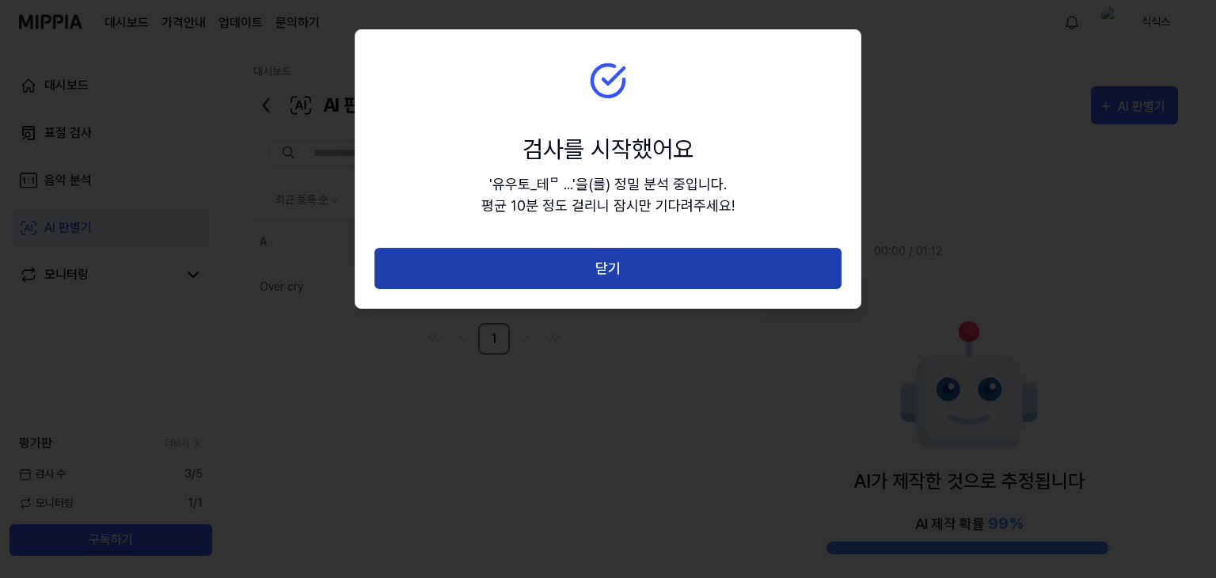
click at [590, 264] on button "닫기" at bounding box center [607, 269] width 467 height 42
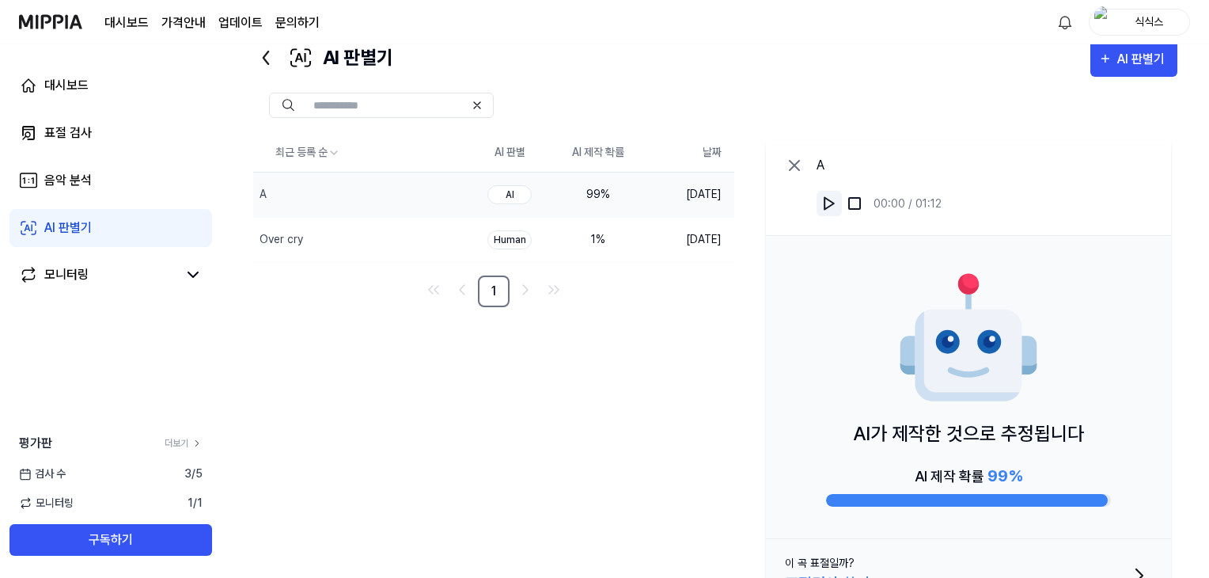
scroll to position [87, 0]
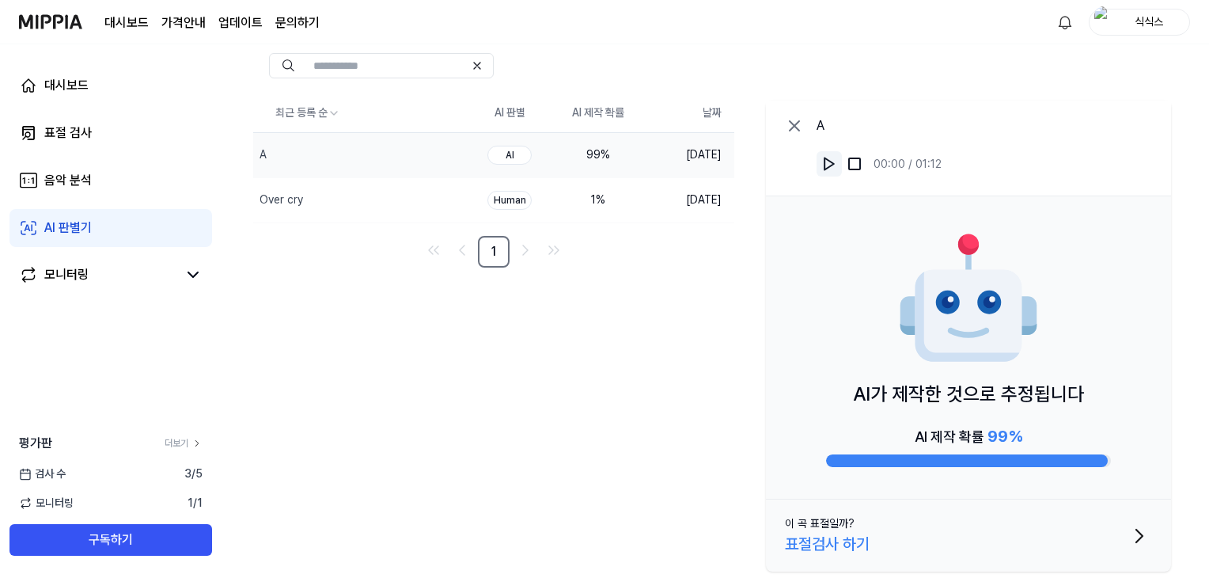
click at [823, 165] on img at bounding box center [829, 164] width 16 height 16
click at [456, 248] on icon "Go to previous page" at bounding box center [462, 250] width 19 height 19
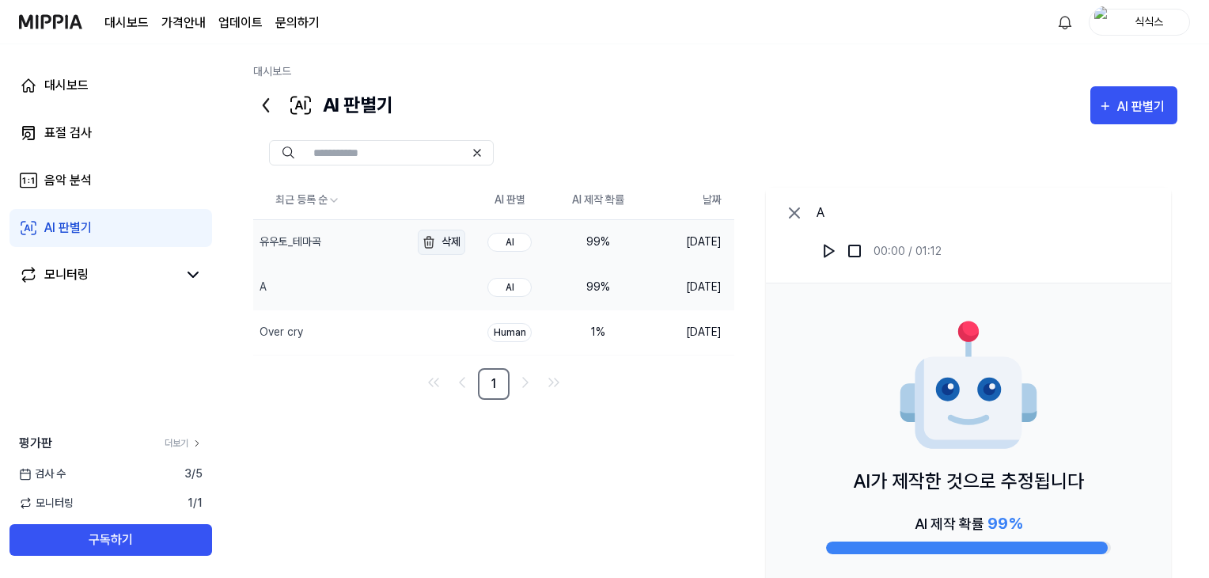
click at [454, 241] on button "삭제" at bounding box center [441, 242] width 47 height 25
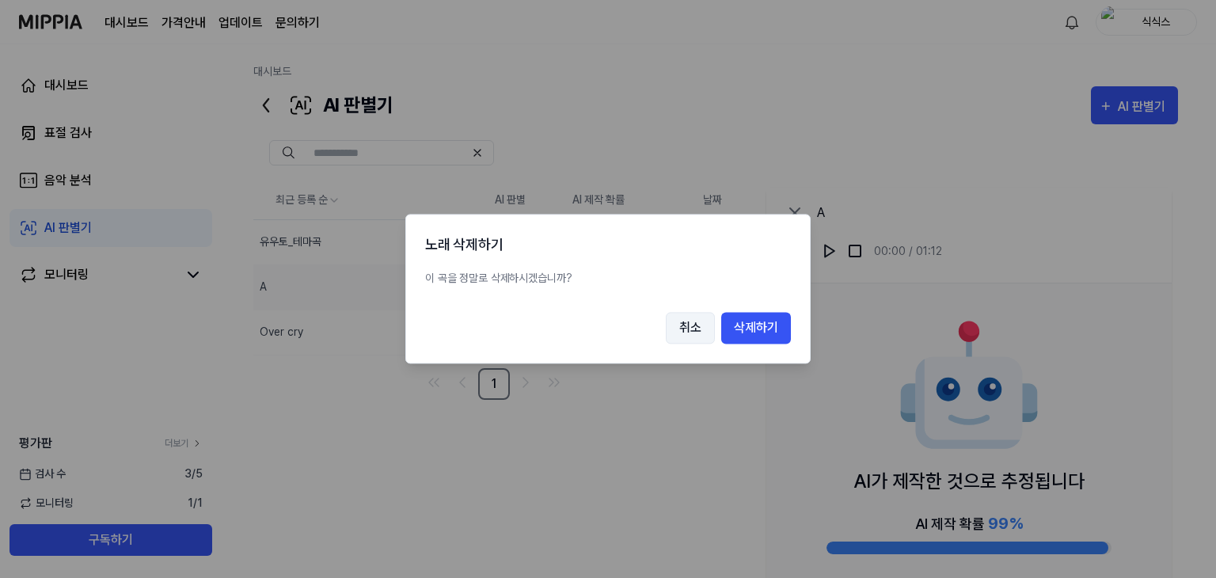
click at [692, 320] on button "취소" at bounding box center [690, 329] width 49 height 32
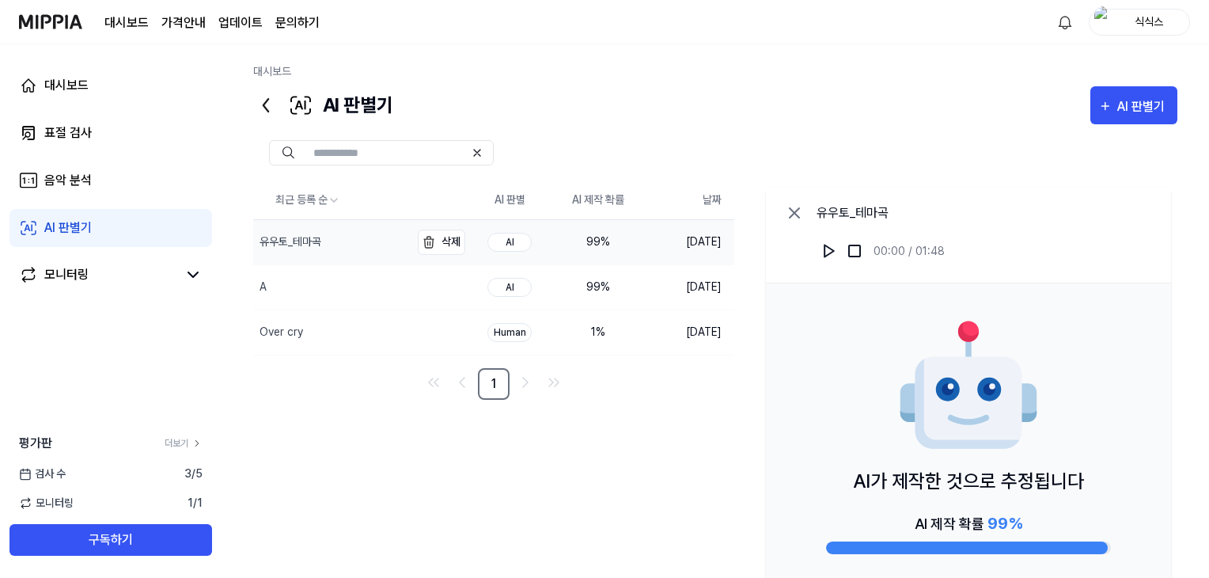
click at [296, 226] on div "유우토_테마곡" at bounding box center [331, 242] width 157 height 44
click at [1149, 97] on div "AI 판별기" at bounding box center [1143, 107] width 52 height 21
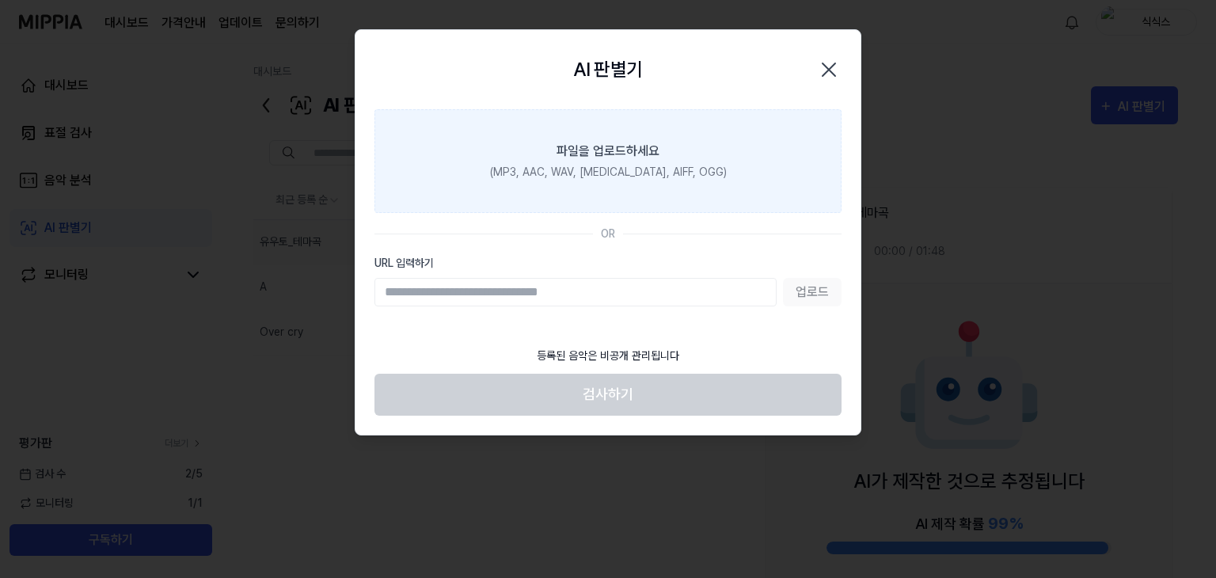
click at [681, 173] on div "(MP3, AAC, WAV, FLAC, AIFF, OGG)" at bounding box center [608, 172] width 237 height 17
click at [0, 0] on input "파일을 업로드하세요 (MP3, AAC, WAV, FLAC, AIFF, OGG)" at bounding box center [0, 0] width 0 height 0
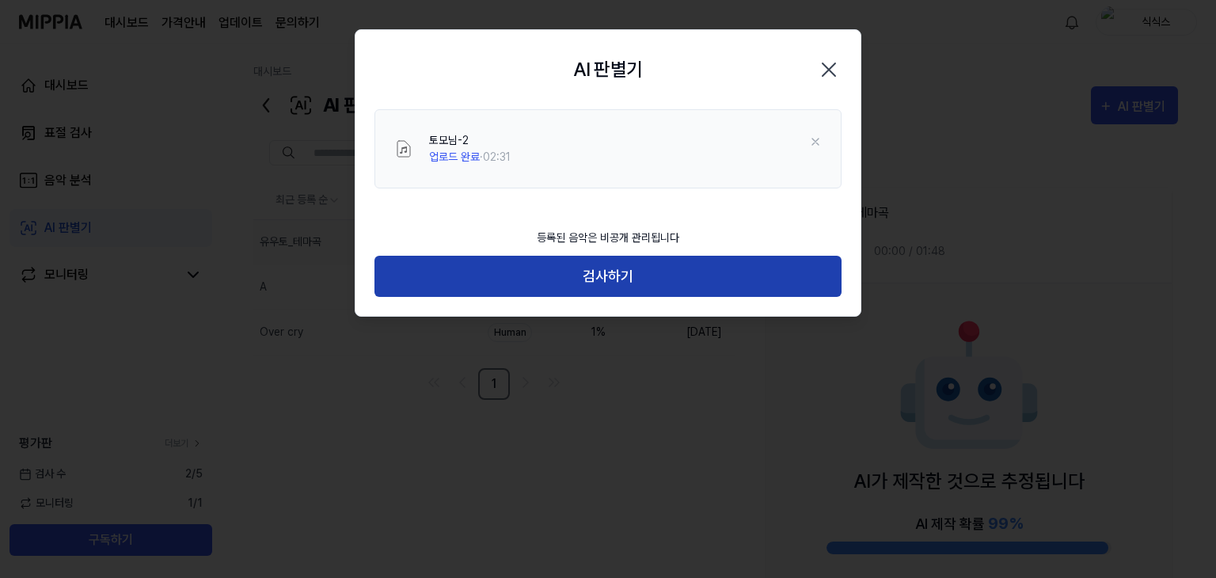
click at [670, 286] on button "검사하기" at bounding box center [607, 277] width 467 height 42
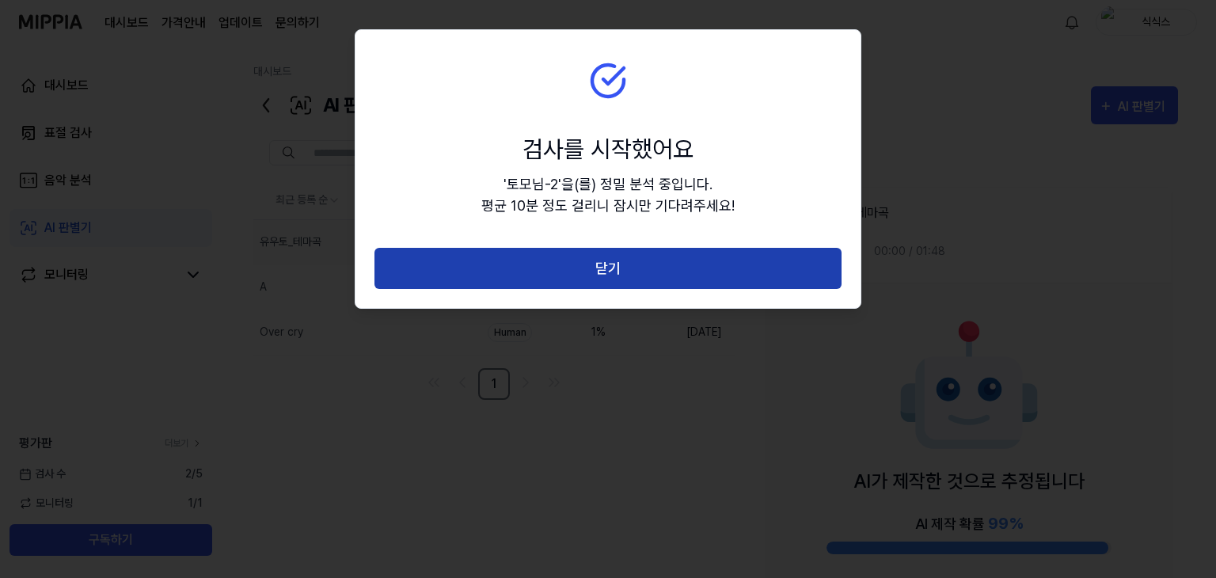
click at [662, 265] on button "닫기" at bounding box center [607, 269] width 467 height 42
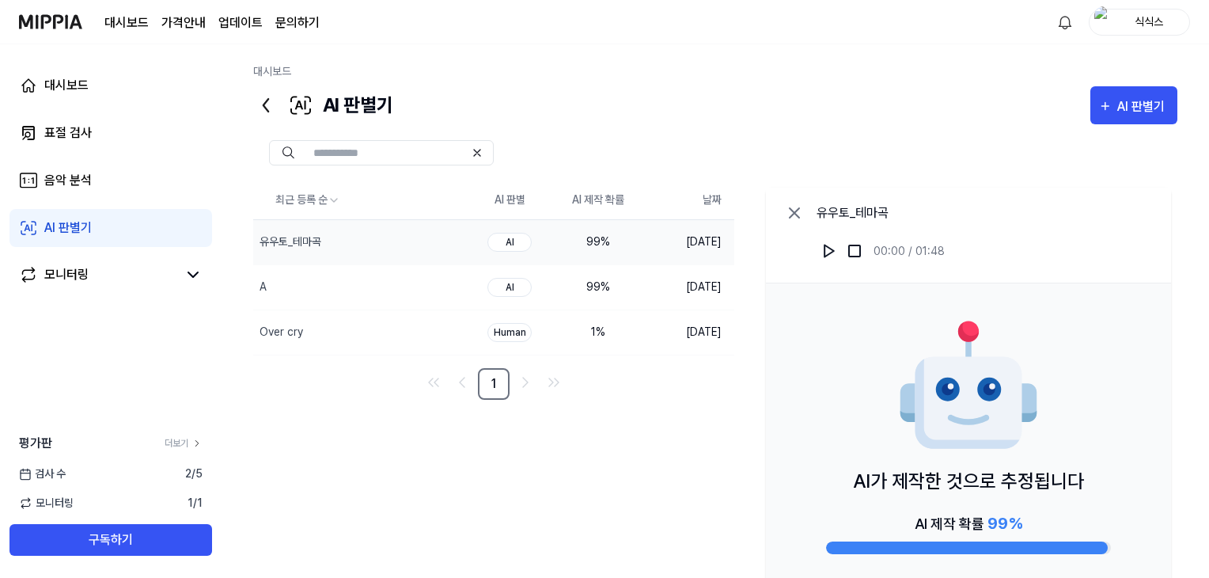
click at [799, 213] on icon at bounding box center [794, 212] width 19 height 19
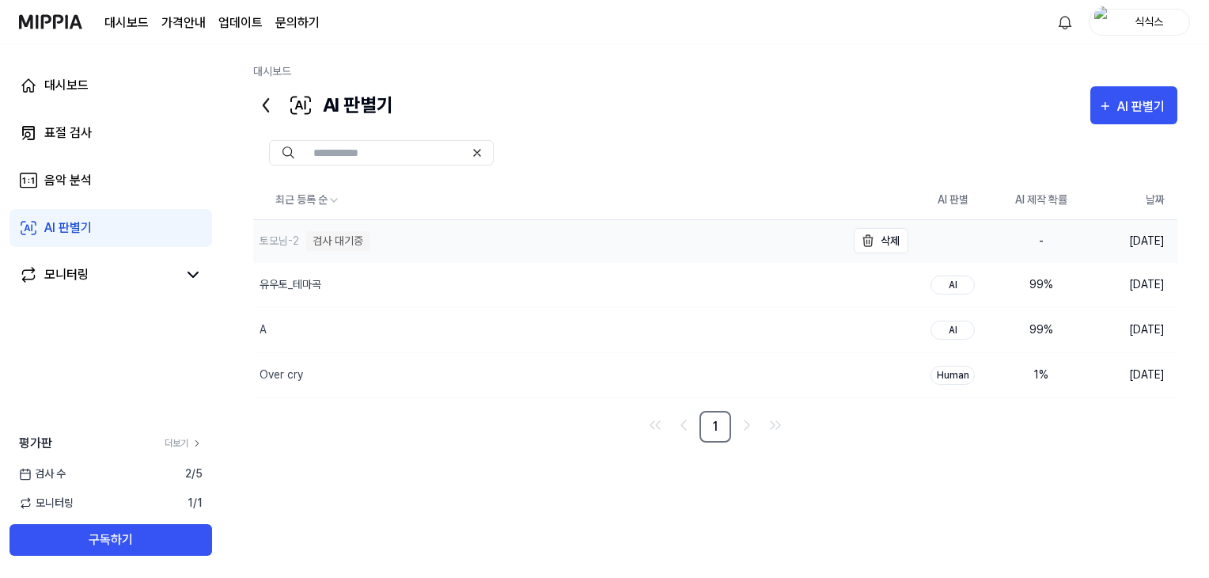
click at [453, 243] on div "토모님-2 검사 대기중" at bounding box center [549, 241] width 593 height 42
click at [487, 365] on div "Over cry" at bounding box center [549, 375] width 593 height 44
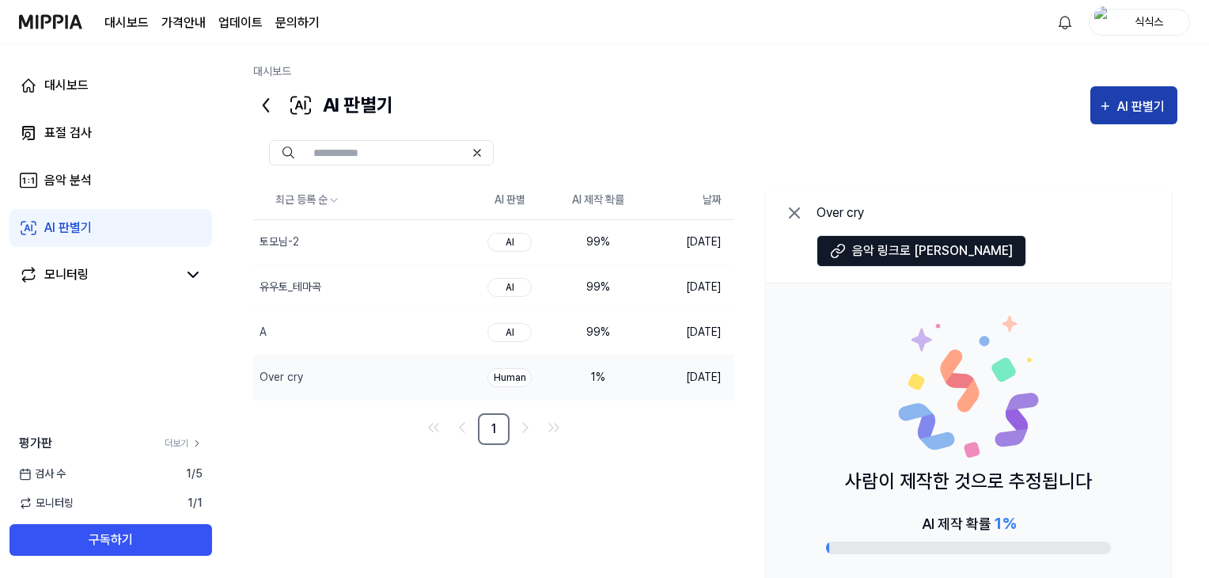
click at [1136, 102] on div "AI 판별기" at bounding box center [1143, 107] width 52 height 21
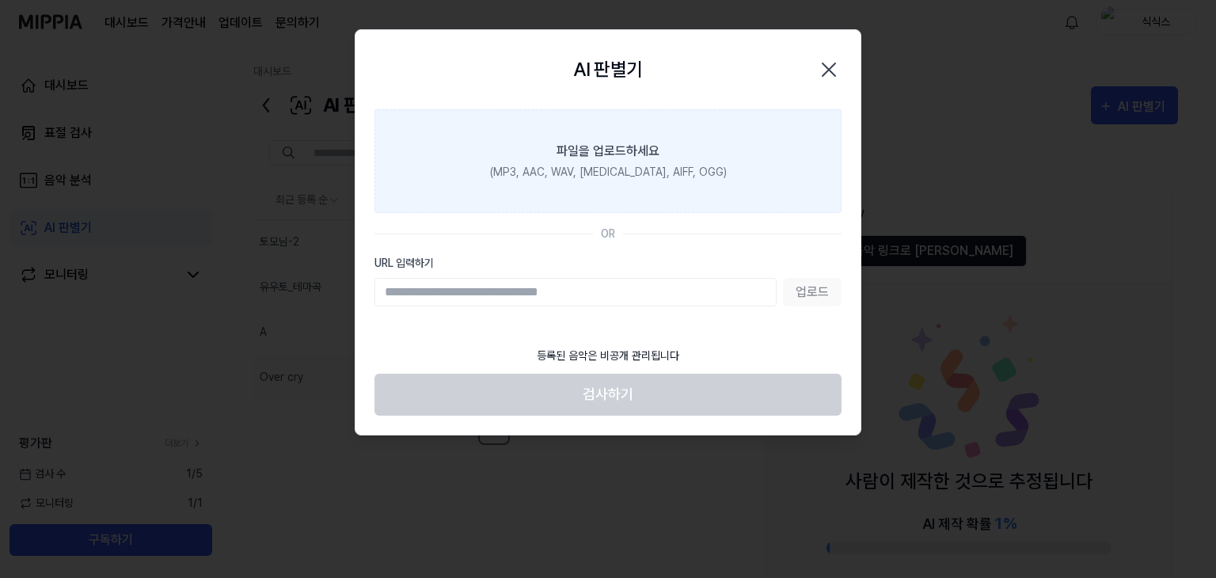
click at [743, 150] on label "파일을 업로드하세요 (MP3, AAC, WAV, FLAC, AIFF, OGG)" at bounding box center [607, 161] width 467 height 104
click at [0, 0] on input "파일을 업로드하세요 (MP3, AAC, WAV, FLAC, AIFF, OGG)" at bounding box center [0, 0] width 0 height 0
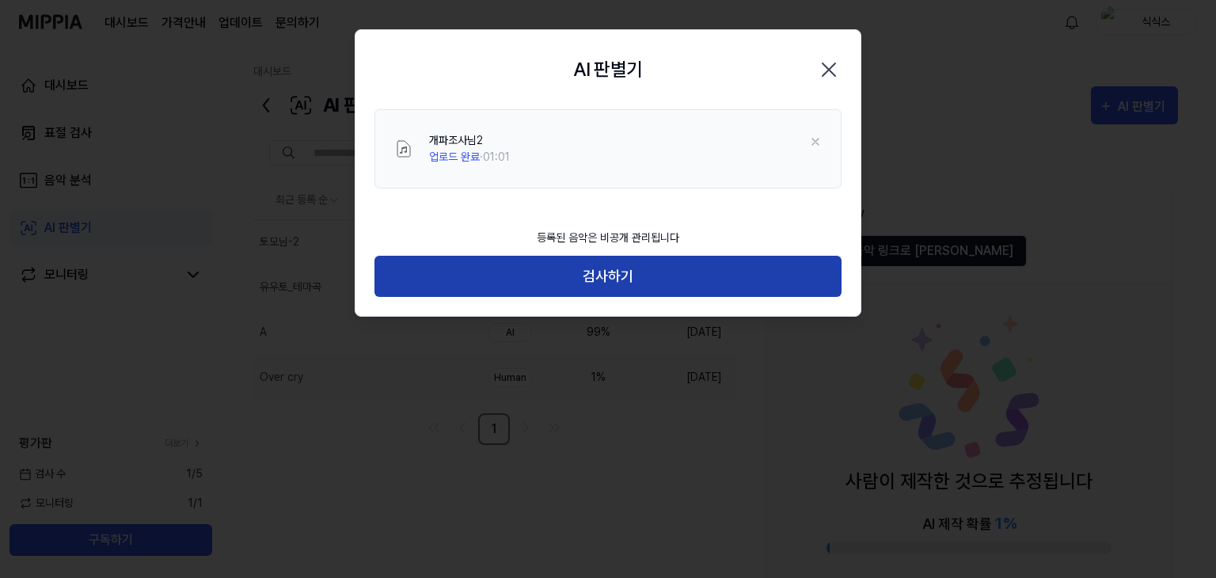
click at [648, 284] on button "검사하기" at bounding box center [607, 277] width 467 height 42
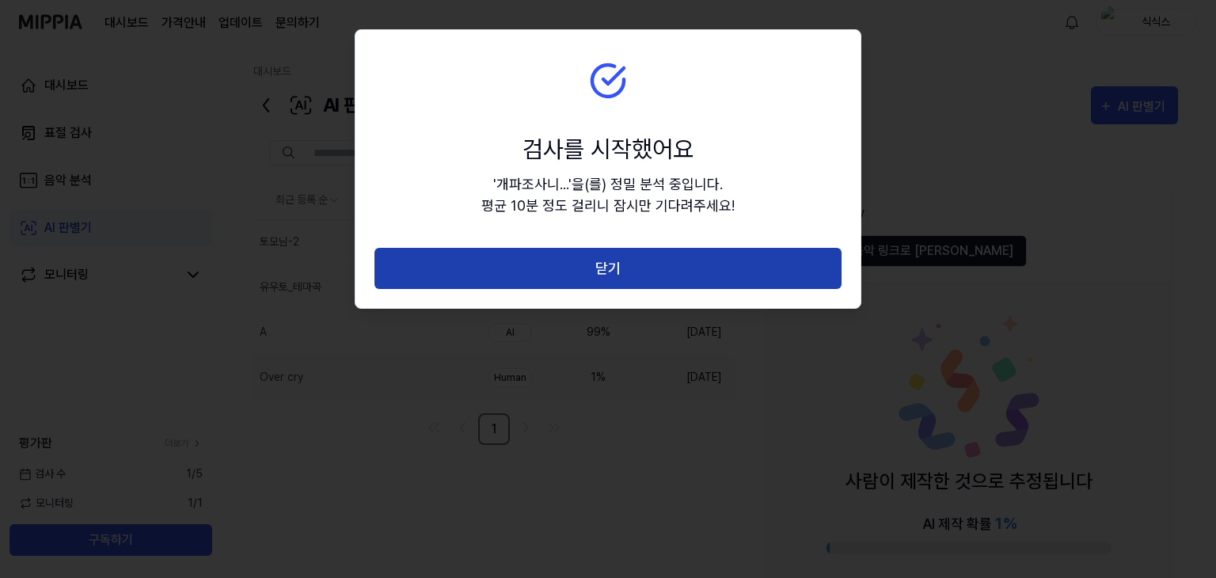
click at [568, 254] on button "닫기" at bounding box center [607, 269] width 467 height 42
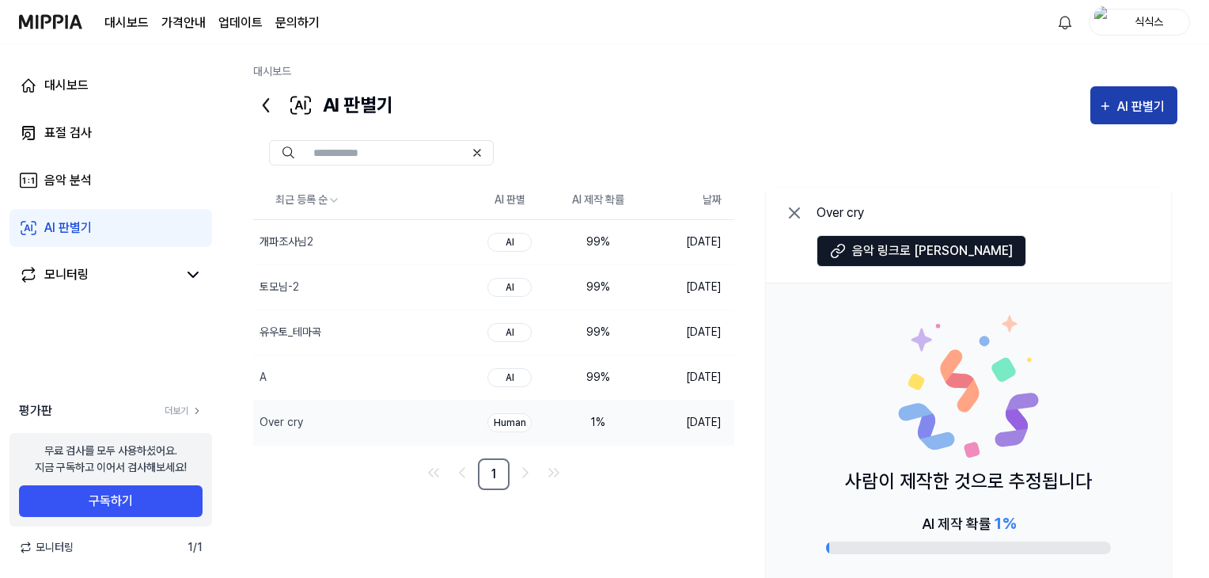
click at [1127, 97] on div "AI 판별기" at bounding box center [1143, 107] width 52 height 21
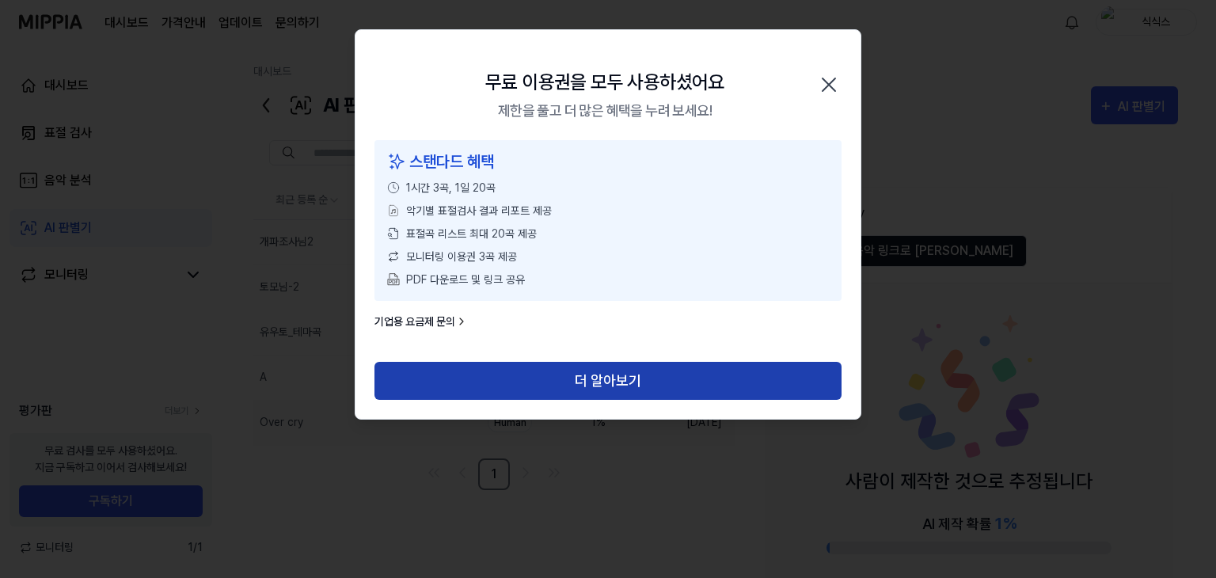
click at [615, 385] on button "더 알아보기" at bounding box center [607, 381] width 467 height 38
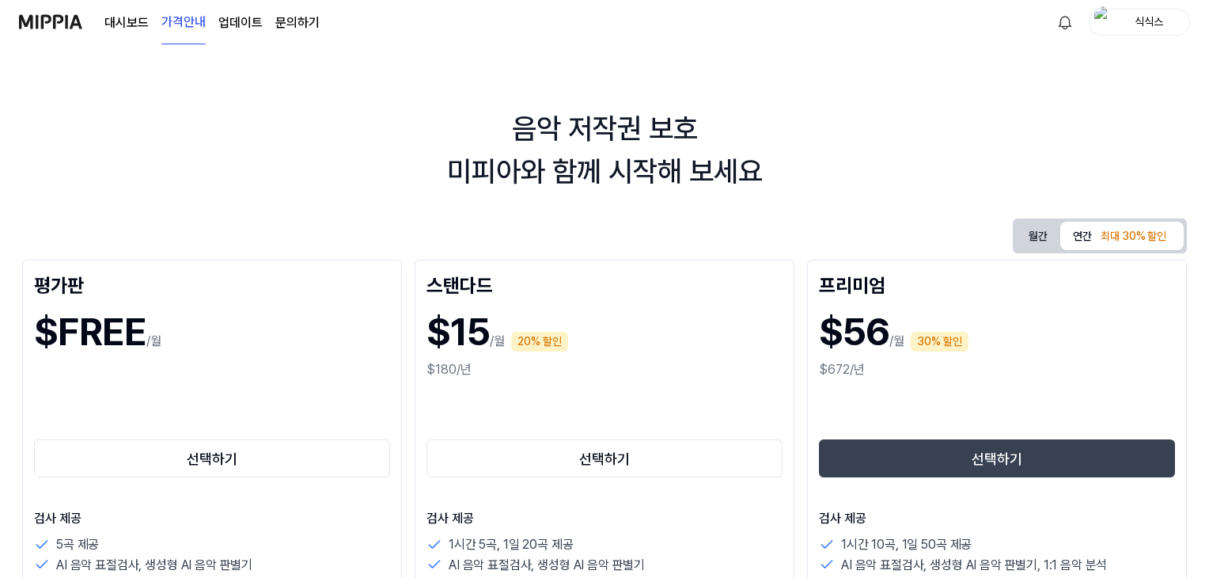
click at [123, 25] on link "대시보드" at bounding box center [126, 22] width 44 height 19
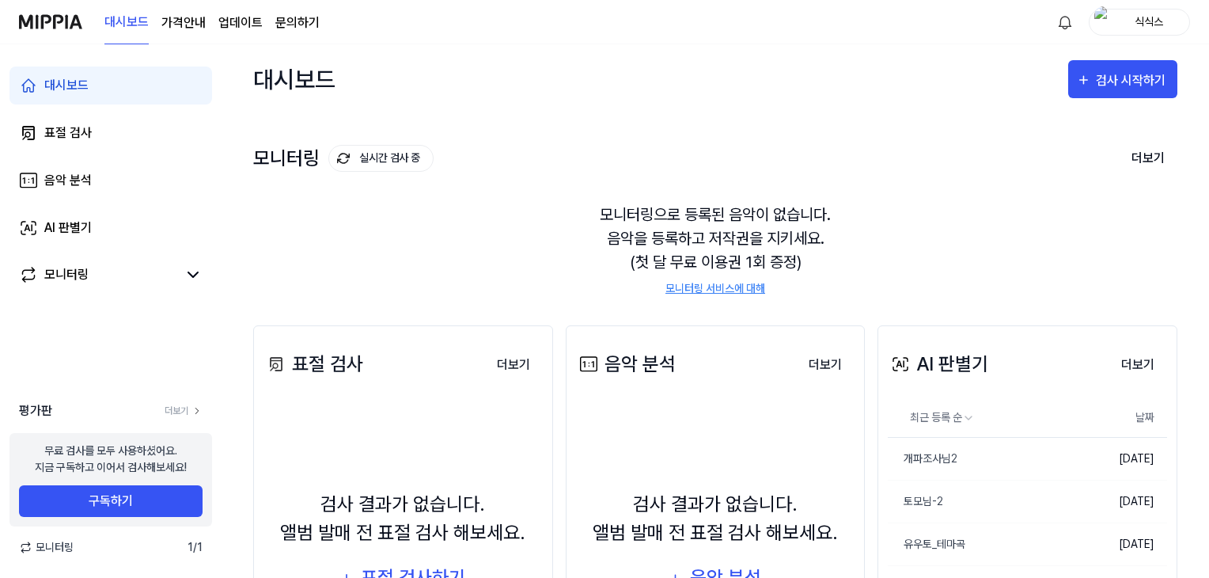
click at [140, 88] on link "대시보드" at bounding box center [110, 85] width 203 height 38
click at [136, 184] on link "음악 분석" at bounding box center [110, 180] width 203 height 38
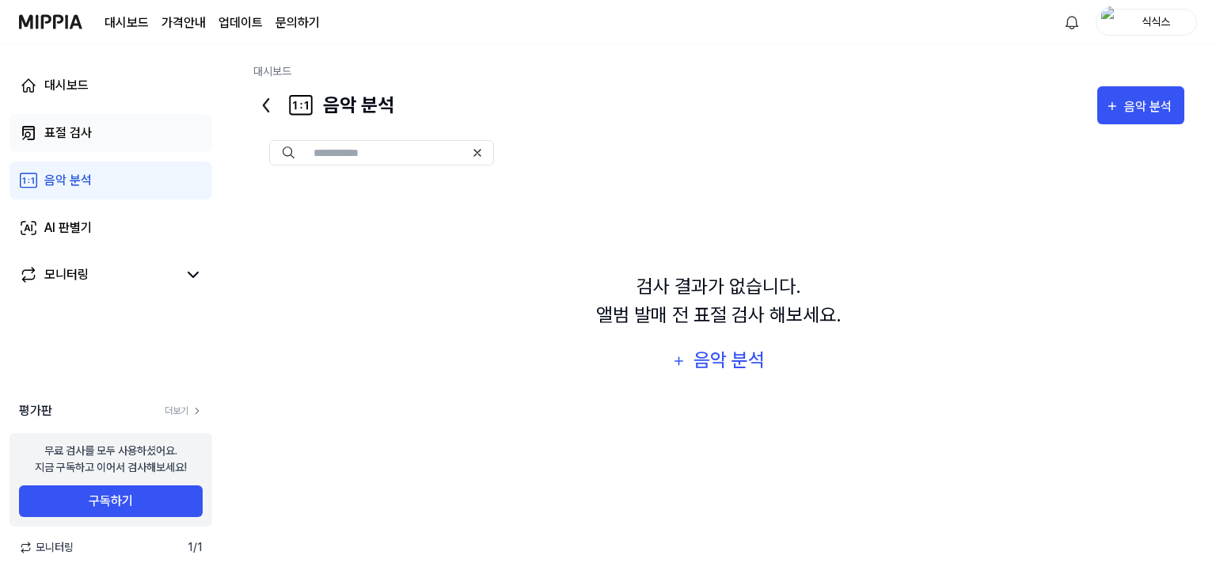
click at [111, 131] on link "표절 검사" at bounding box center [110, 133] width 203 height 38
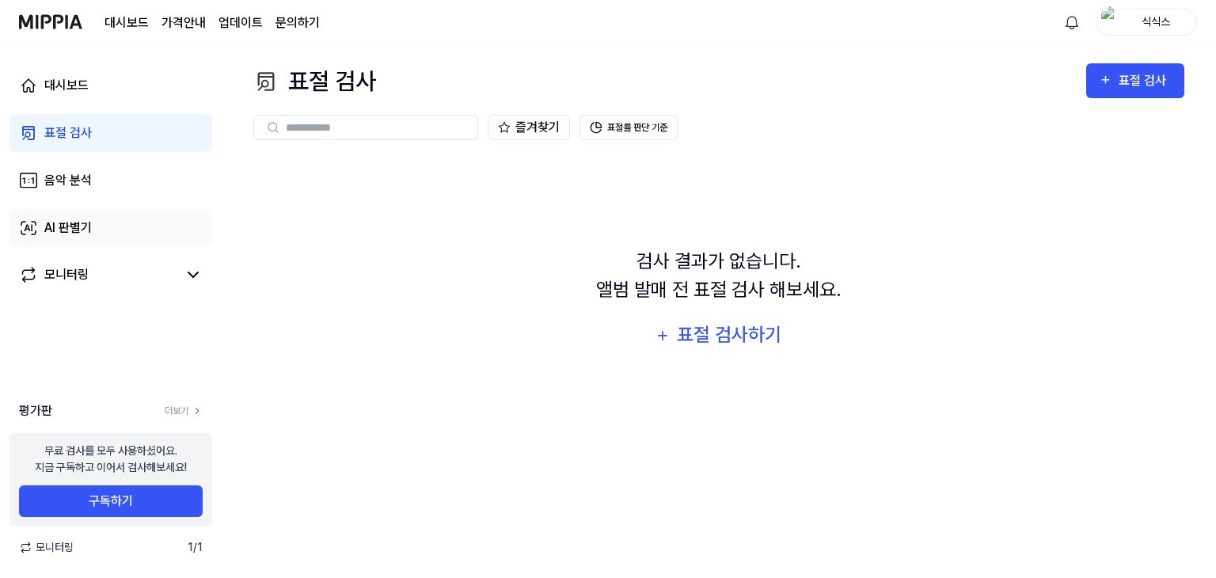
click at [61, 230] on div "AI 판별기" at bounding box center [67, 227] width 47 height 19
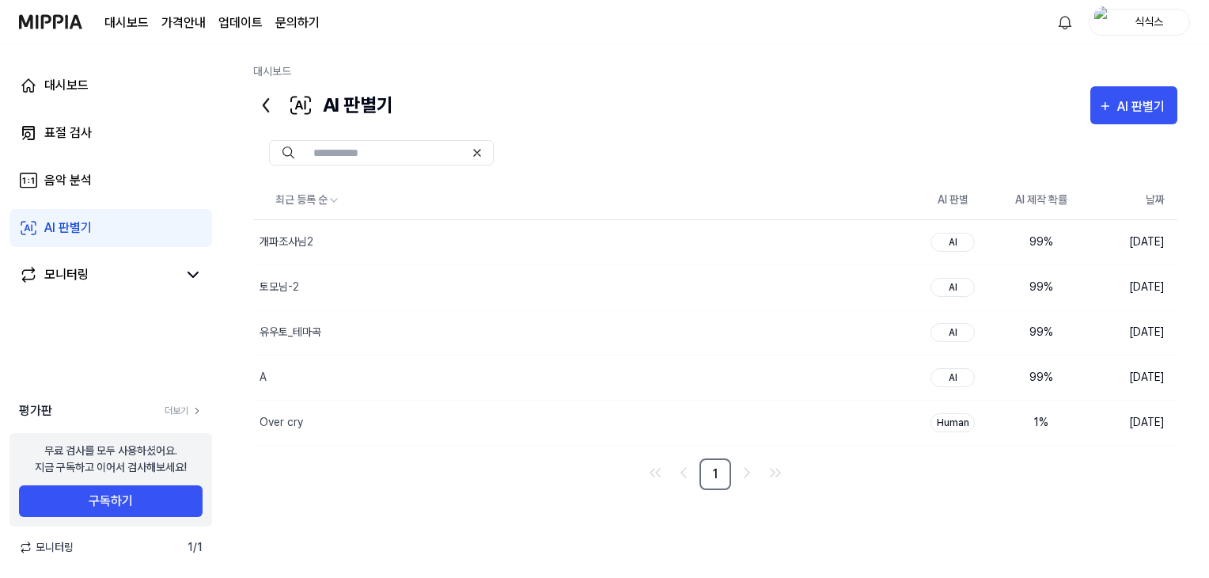
click at [232, 184] on div "대시보드 AI 판별기 AI 판별기 표절 검사 음악 분석 AI 판별기 최근 등록 순 AI 판별 AI 제작 확률 날짜 개파조사님2 삭제…" at bounding box center [716, 310] width 988 height 533
